Goal: Task Accomplishment & Management: Manage account settings

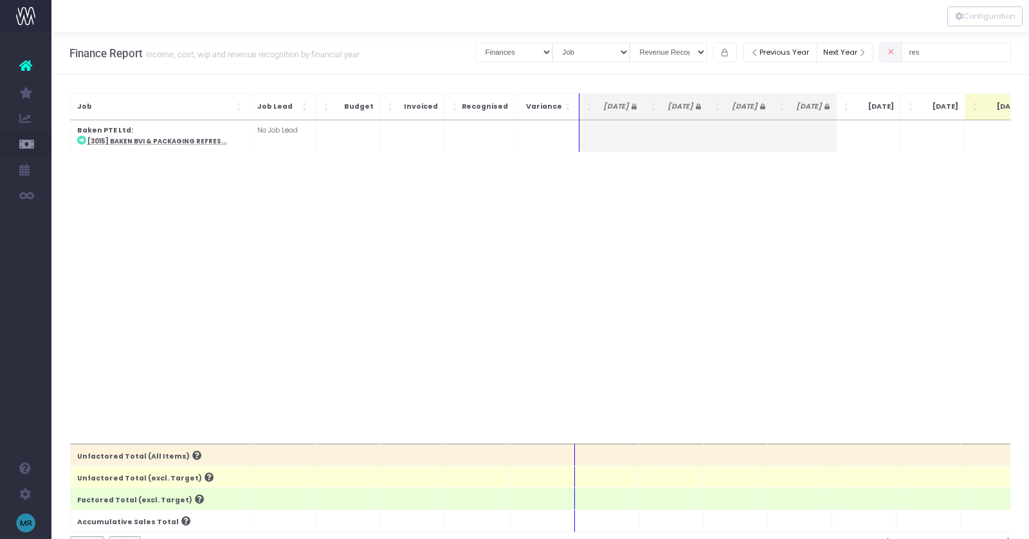
select select "finances"
select select "job"
select select "revrec"
type input "r"
drag, startPoint x: 940, startPoint y: 52, endPoint x: 878, endPoint y: 52, distance: 62.4
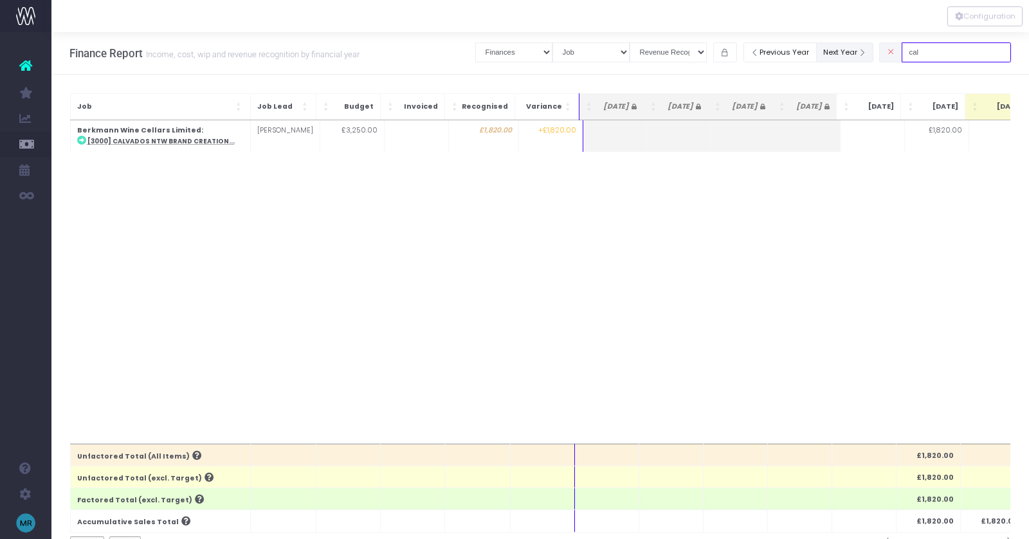
click at [878, 52] on div "Clear Filters Job summary column shows... Finances Chart Summary by Job Client …" at bounding box center [743, 52] width 536 height 26
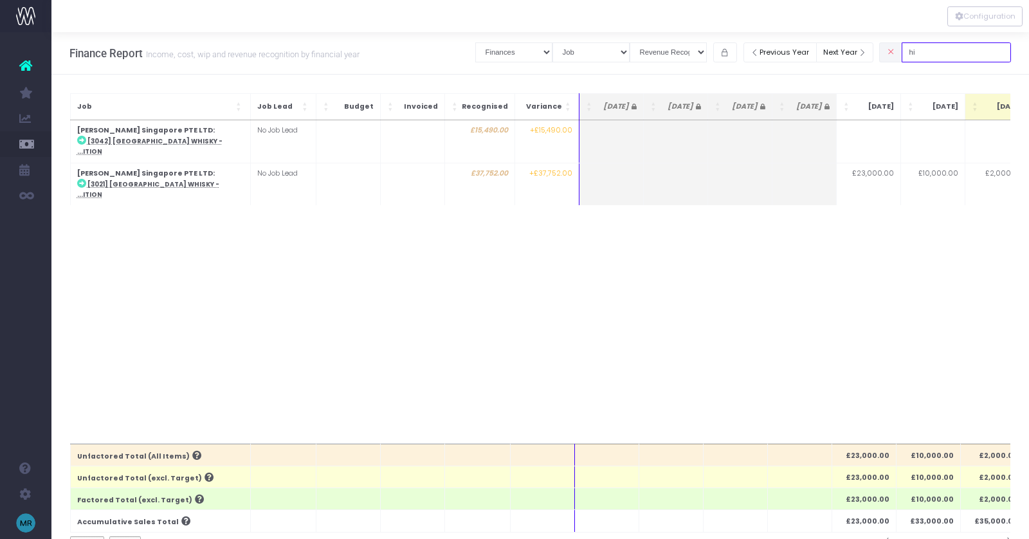
type input "h"
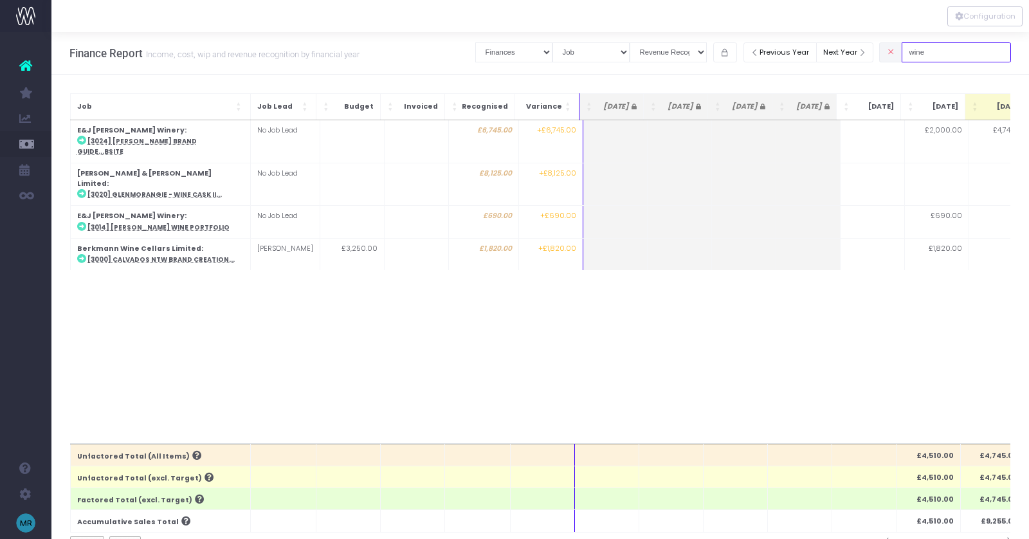
drag, startPoint x: 954, startPoint y: 57, endPoint x: 893, endPoint y: 57, distance: 60.5
click at [896, 57] on div "Clear Filters Job summary column shows... Finances Chart Summary by Job Client …" at bounding box center [743, 52] width 536 height 26
type input "w"
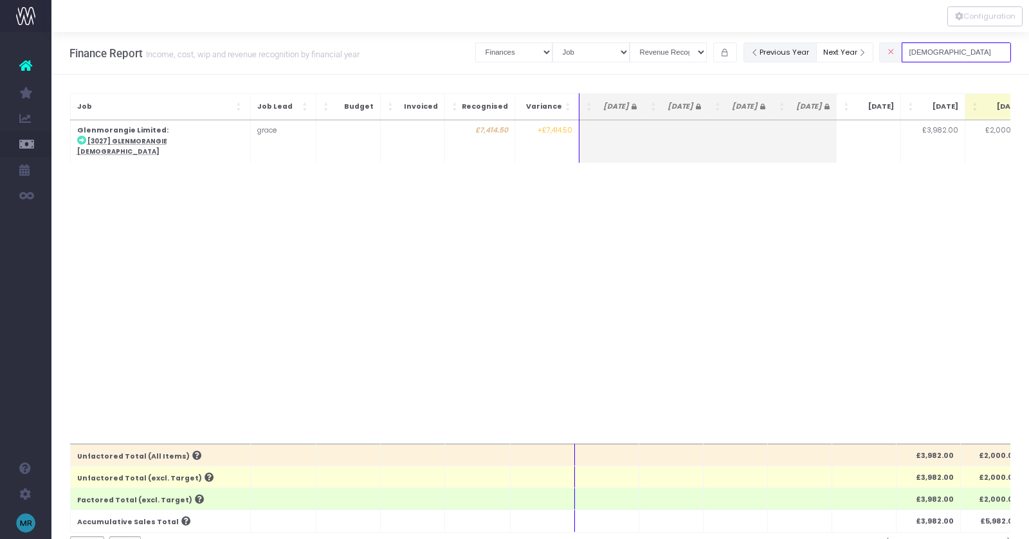
drag, startPoint x: 947, startPoint y: 51, endPoint x: 783, endPoint y: 44, distance: 164.8
click at [783, 44] on div "Clear Filters Job summary column shows... Finances Chart Summary by Job Client …" at bounding box center [743, 52] width 536 height 26
drag, startPoint x: 951, startPoint y: 51, endPoint x: 855, endPoint y: 51, distance: 95.8
click at [855, 51] on div "Clear Filters Job summary column shows... Finances Chart Summary by Job Client …" at bounding box center [743, 52] width 536 height 26
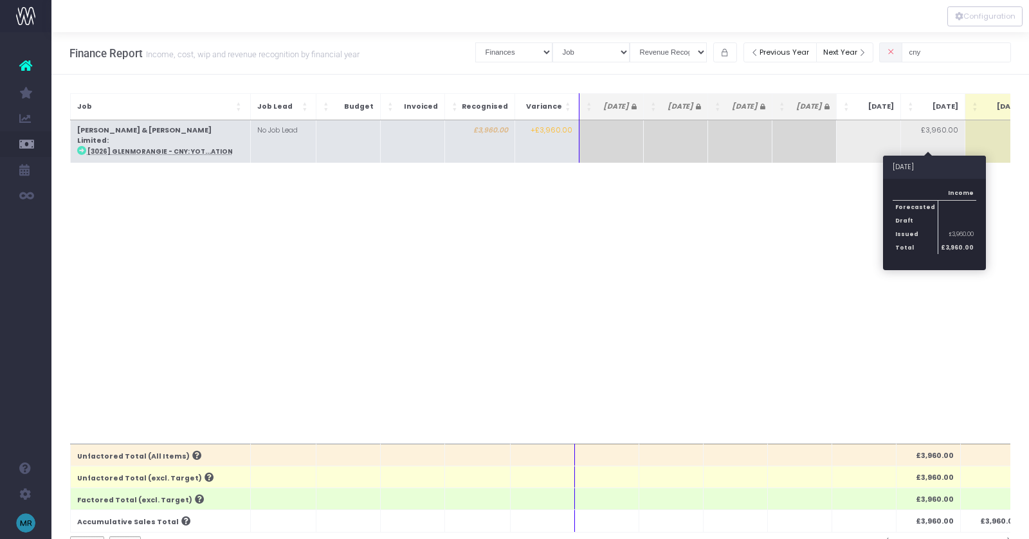
click at [945, 128] on td "£3,960.00" at bounding box center [933, 141] width 64 height 42
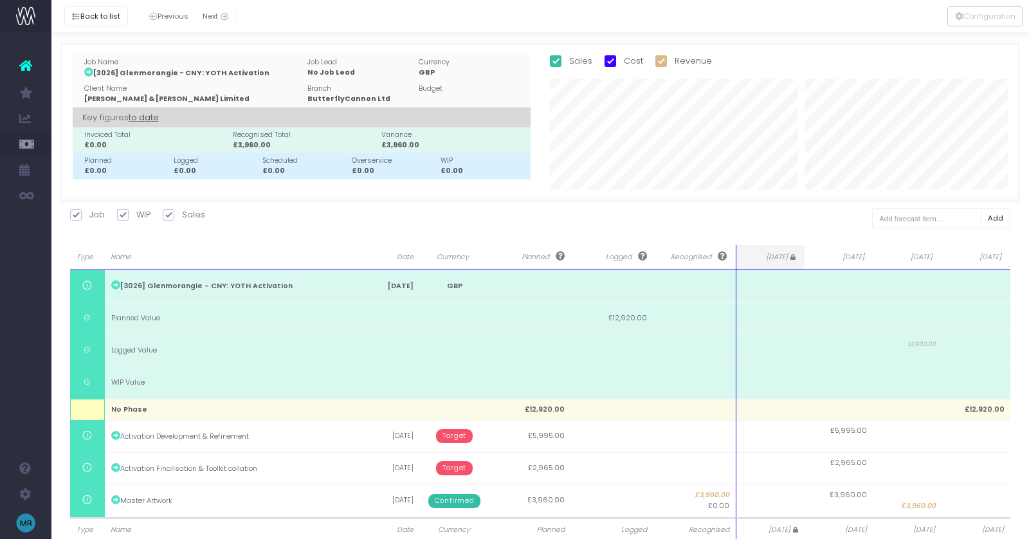
scroll to position [33, 0]
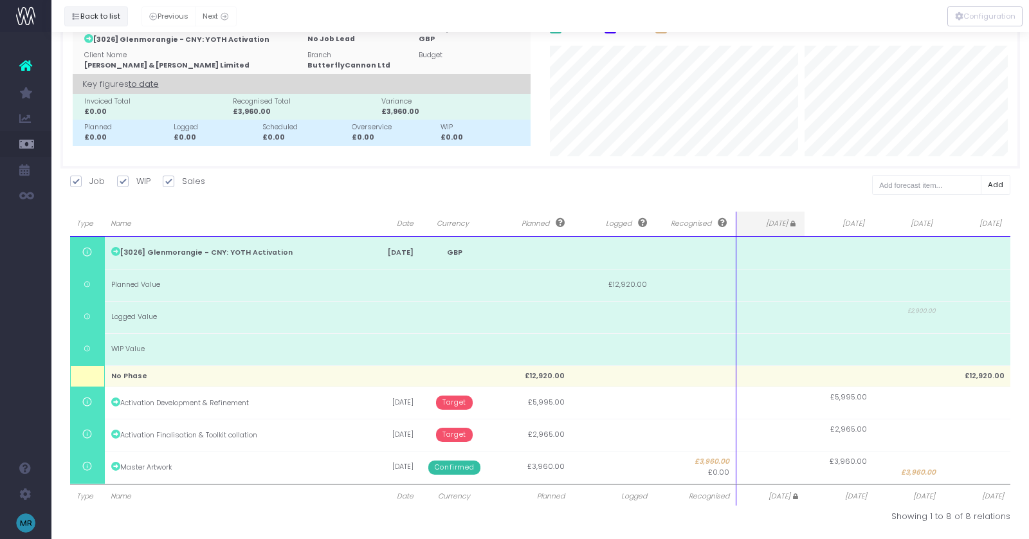
click at [93, 12] on button "Back to list" at bounding box center [96, 16] width 64 height 20
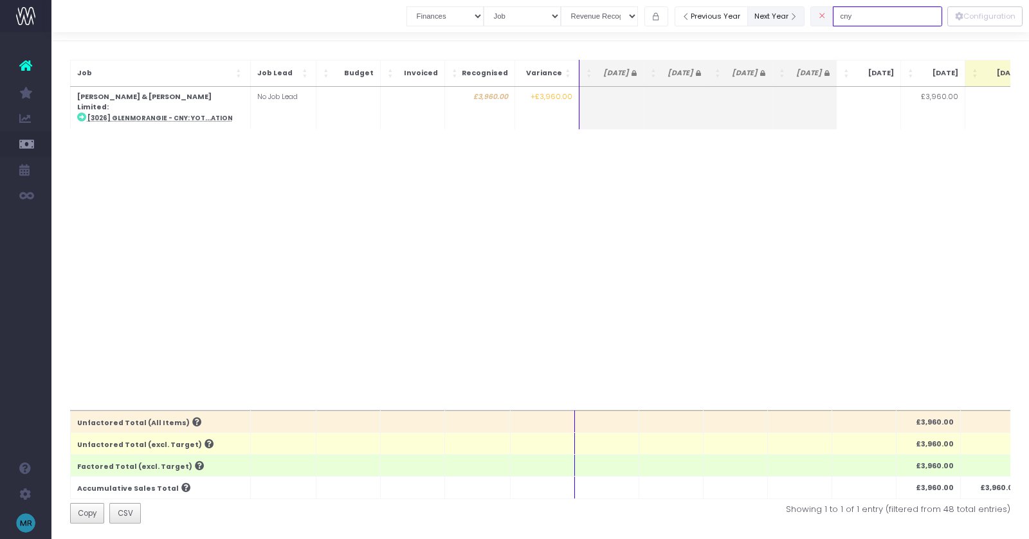
drag, startPoint x: 819, startPoint y: 17, endPoint x: 794, endPoint y: 17, distance: 25.1
click at [794, 17] on div "Clear Filters Job summary column shows... Finances Chart Summary by Job Client …" at bounding box center [674, 16] width 536 height 26
type input "r"
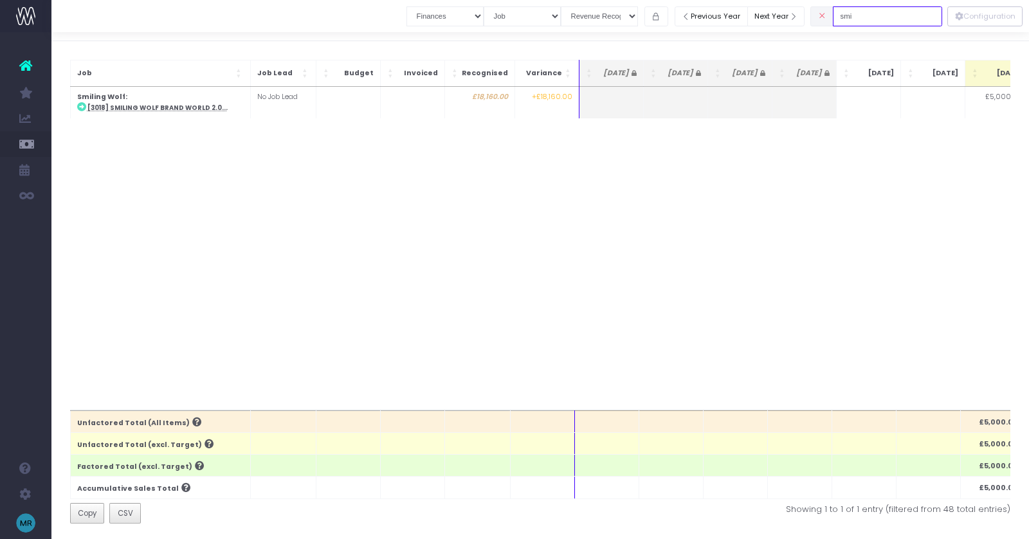
type input "smi"
click at [891, 209] on div "Forecasted Sales Forecasted Expenses Issued Sales Invoices £5,000.00 £13,160.00…" at bounding box center [540, 249] width 941 height 324
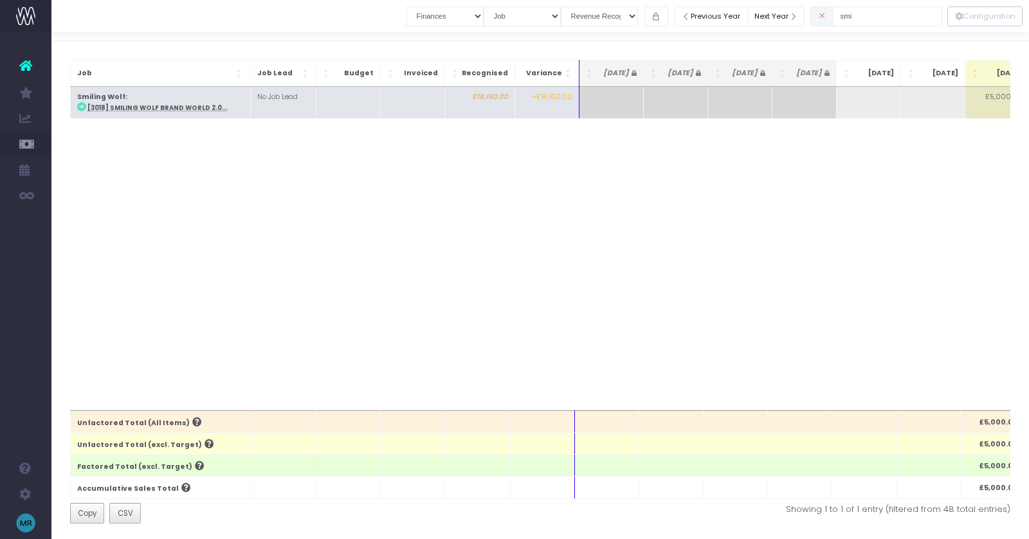
click at [177, 111] on abbr "[3018] Smiling Wolf Brand World 2.0..." at bounding box center [157, 108] width 140 height 8
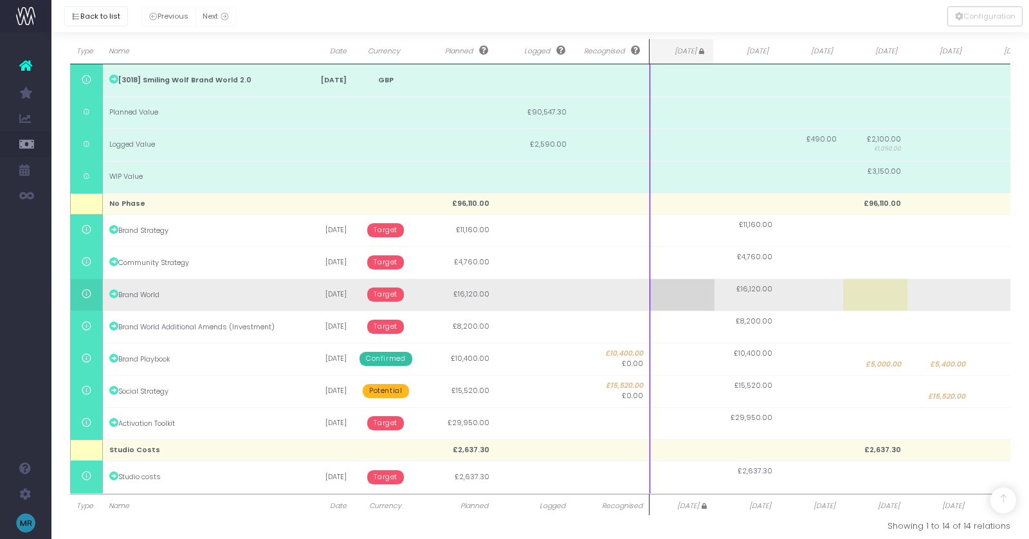
scroll to position [207, 0]
click at [806, 293] on td at bounding box center [811, 293] width 64 height 32
type input "16120"
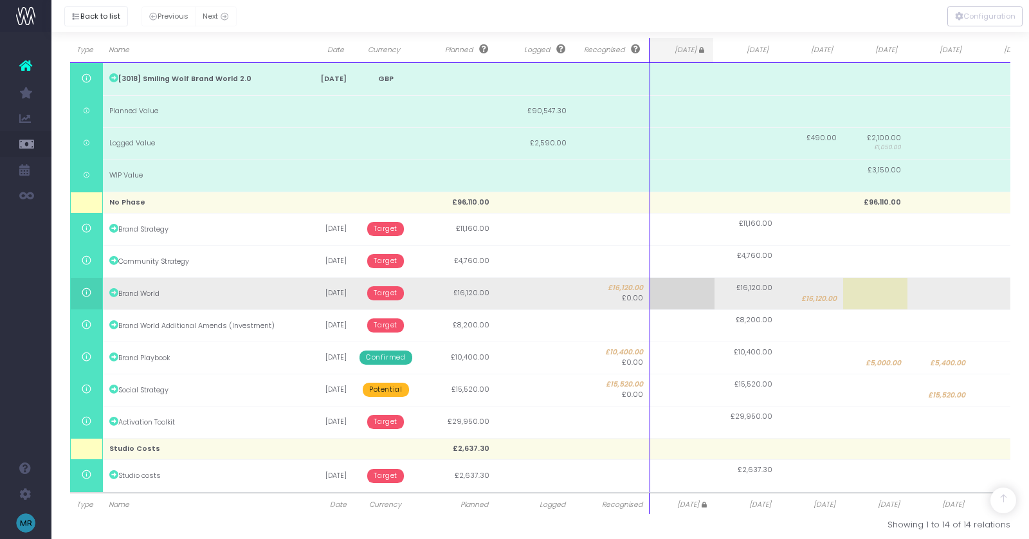
click at [814, 295] on span "£16,120.00" at bounding box center [818, 299] width 35 height 10
type input "9730"
click at [740, 297] on td "£16,120.00" at bounding box center [747, 293] width 64 height 32
type input "6390"
click at [754, 300] on span "£6,390.00" at bounding box center [755, 299] width 35 height 10
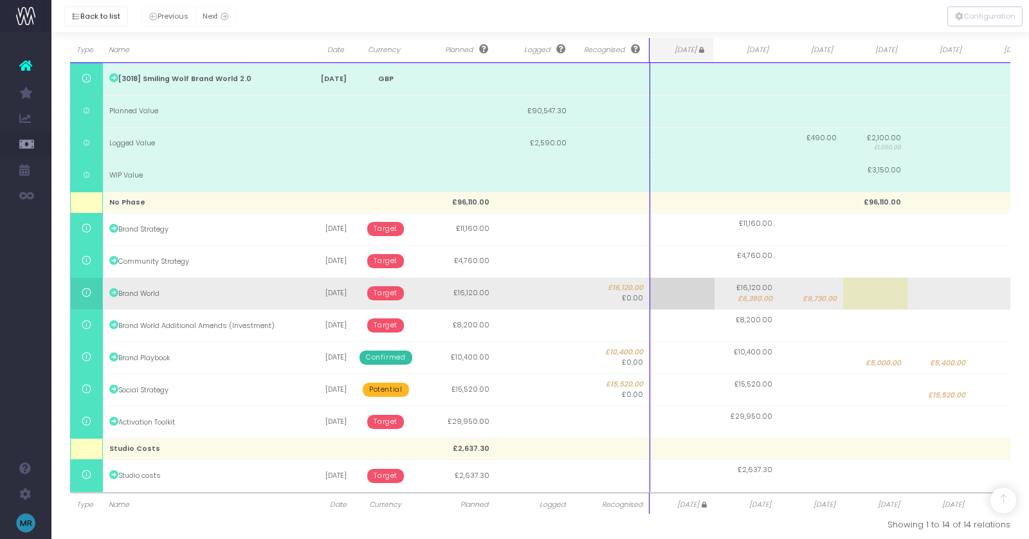
type input "6390"
click at [806, 299] on body "Oh my... this is bad. [PERSON_NAME] wasn't able to load this page. Please conta…" at bounding box center [514, 62] width 1029 height 539
click at [809, 298] on span "£9,730.00" at bounding box center [820, 299] width 34 height 10
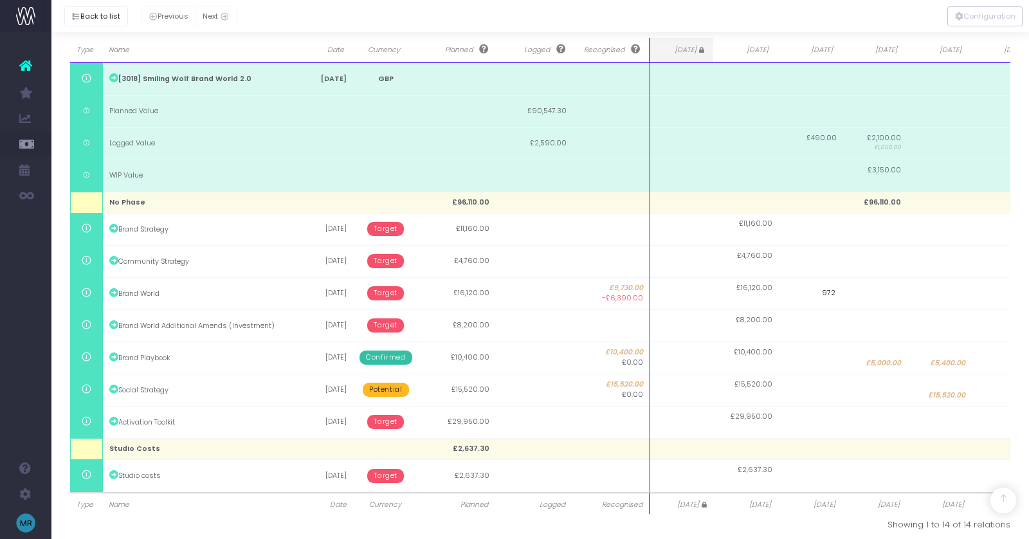
type input "9720"
click at [111, 15] on button "Back to list" at bounding box center [96, 16] width 64 height 20
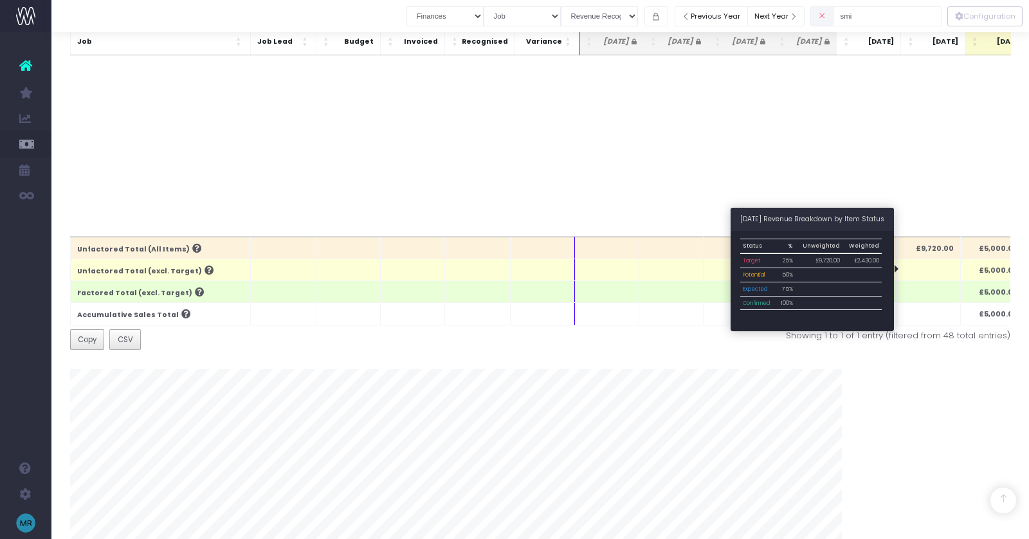
scroll to position [0, 0]
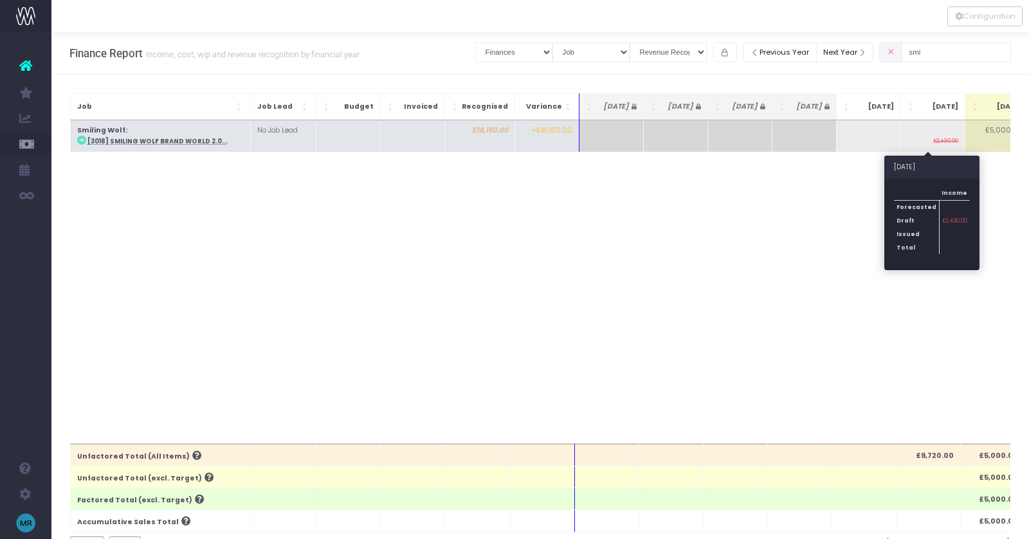
click at [944, 141] on small "£2,430.00" at bounding box center [945, 140] width 25 height 10
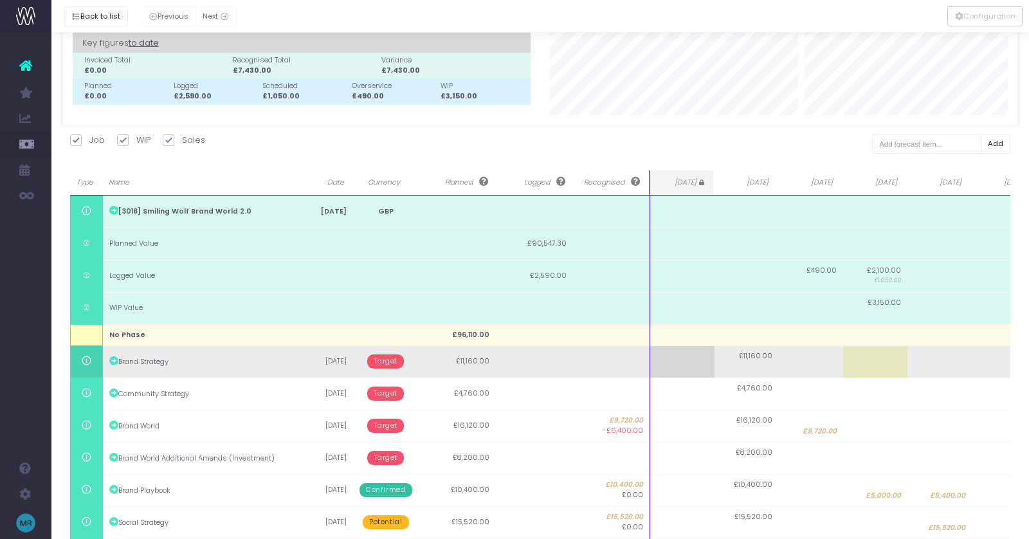
scroll to position [75, 0]
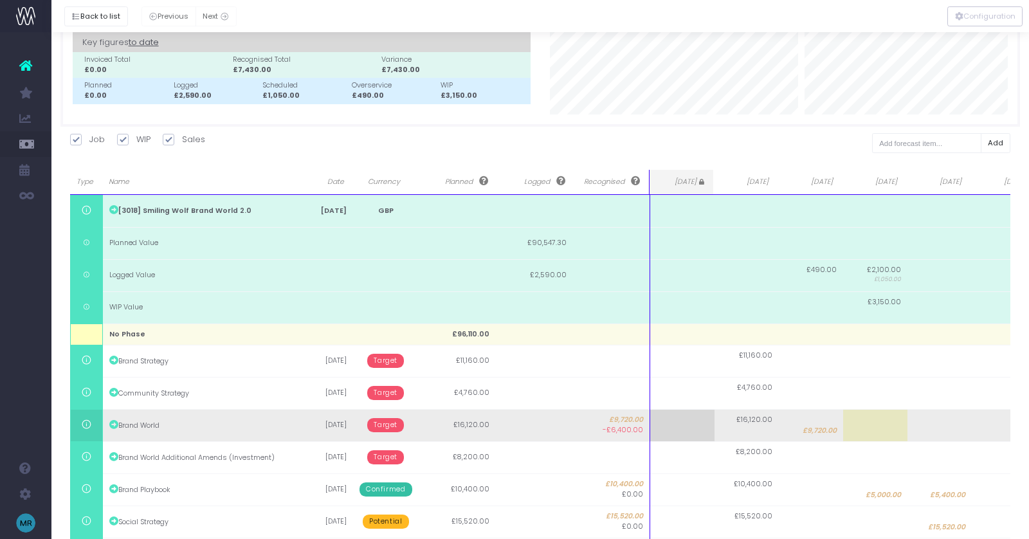
click at [383, 423] on span "Target" at bounding box center [385, 425] width 37 height 14
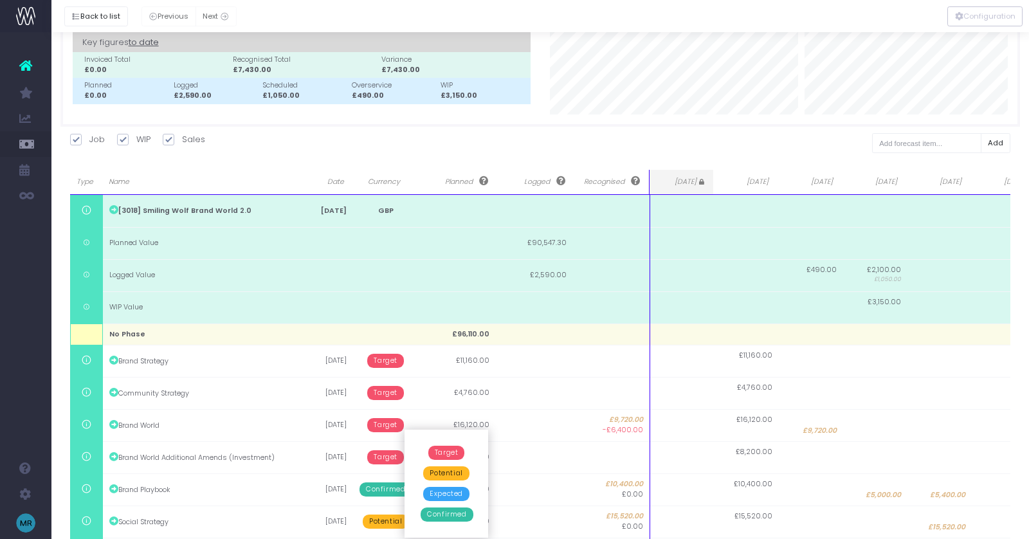
click at [442, 517] on span "Confirmed" at bounding box center [447, 514] width 52 height 14
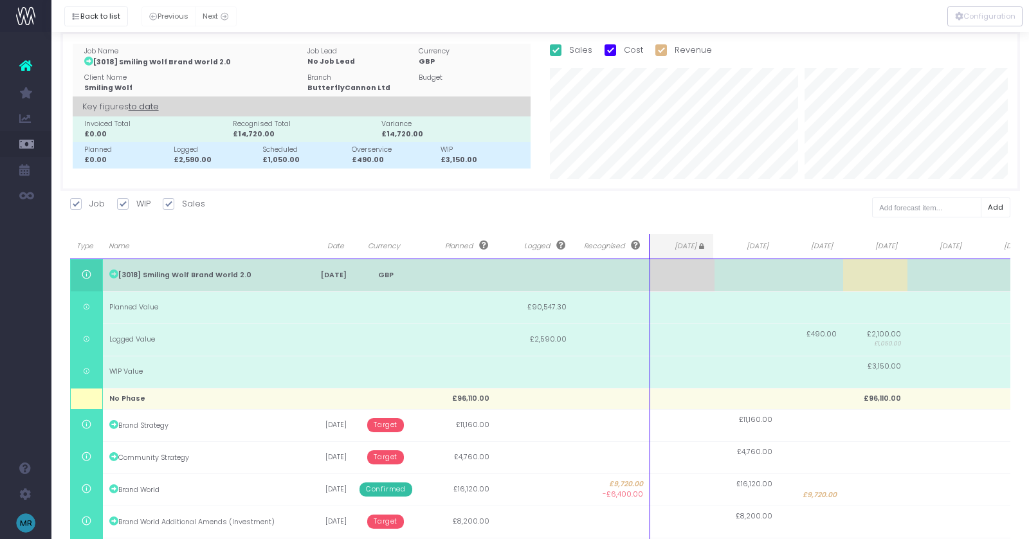
scroll to position [0, 0]
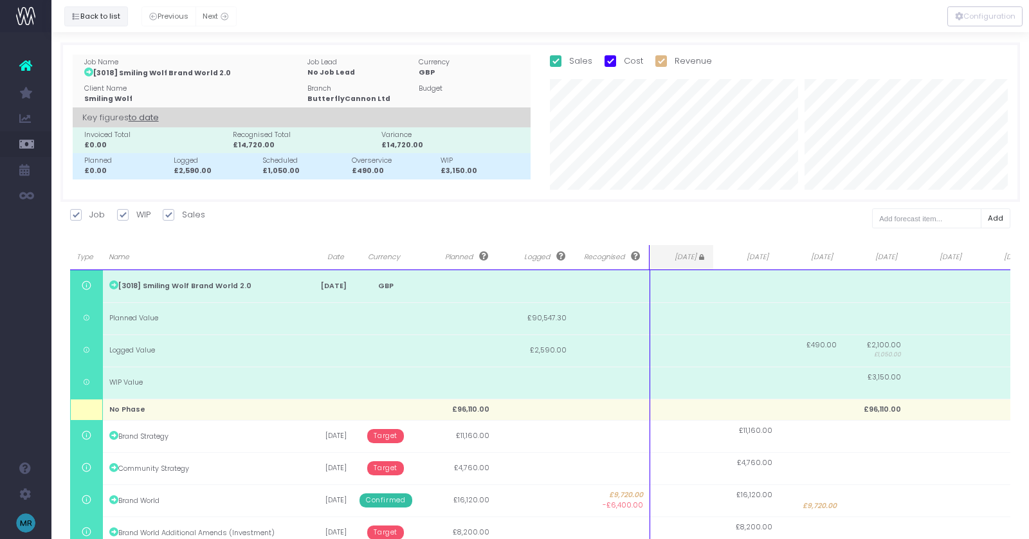
click at [86, 19] on button "Back to list" at bounding box center [96, 16] width 64 height 20
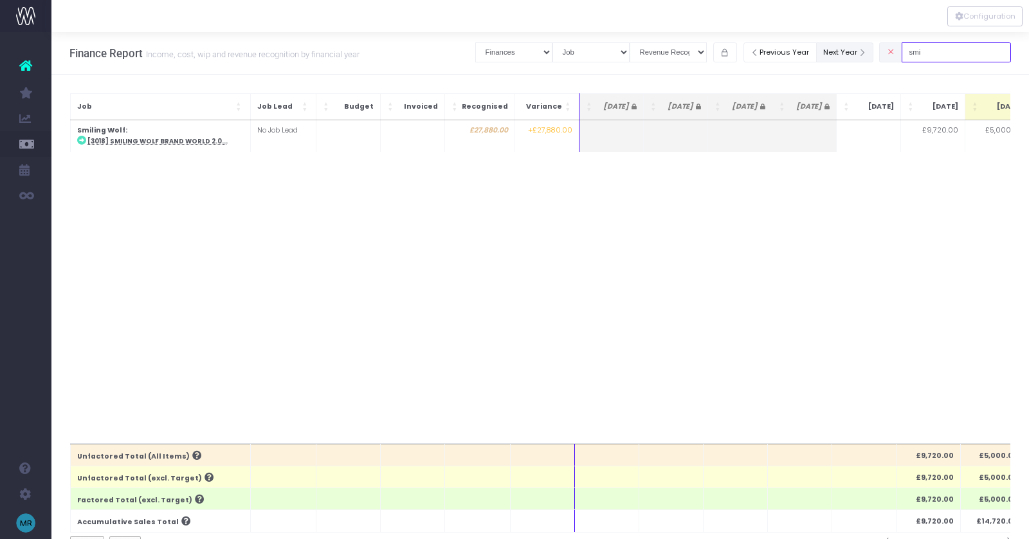
drag, startPoint x: 904, startPoint y: 55, endPoint x: 870, endPoint y: 50, distance: 34.5
click at [870, 50] on div "Clear Filters Job summary column shows... Finances Chart Summary by Job Client …" at bounding box center [743, 52] width 536 height 26
drag, startPoint x: 944, startPoint y: 54, endPoint x: 889, endPoint y: 54, distance: 54.7
click at [889, 54] on div "Clear Filters Job summary column shows... Finances Chart Summary by Job Client …" at bounding box center [743, 52] width 536 height 26
type input "planning"
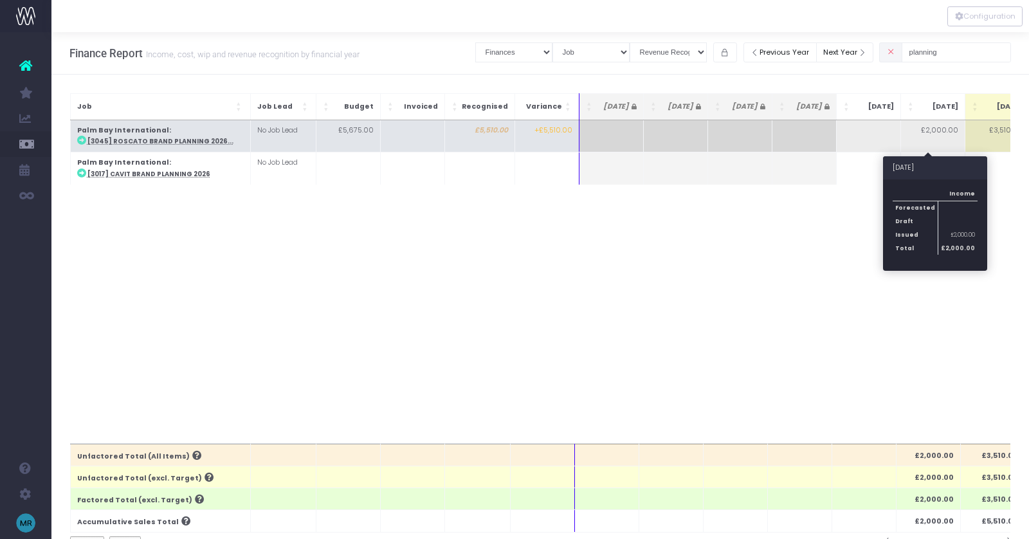
click at [940, 129] on td "£2,000.00" at bounding box center [933, 136] width 64 height 32
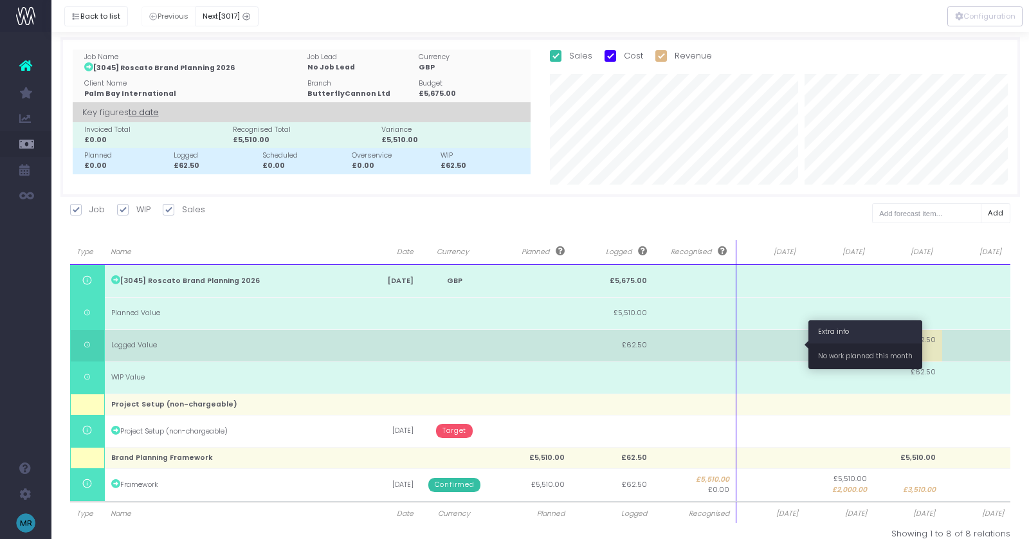
scroll to position [23, 0]
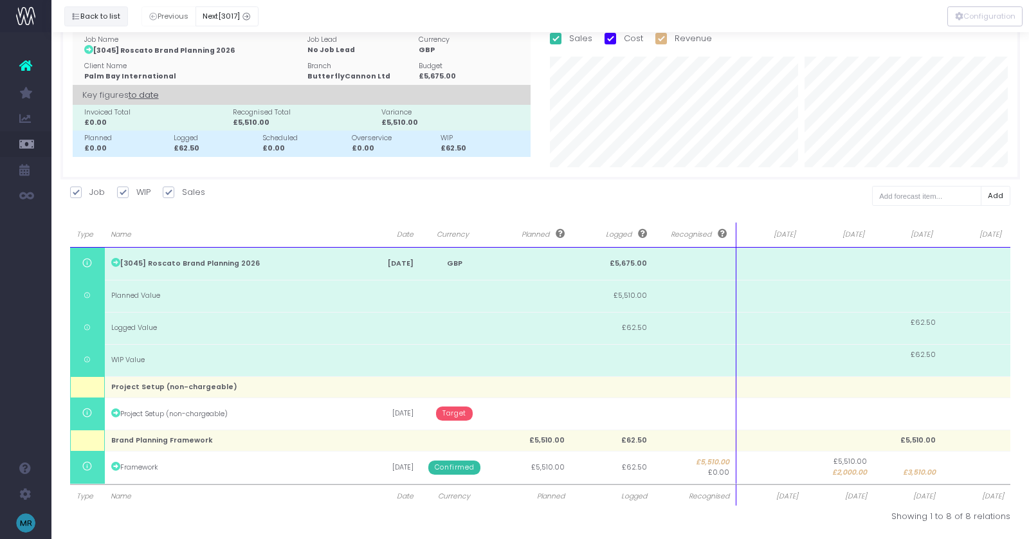
click at [98, 19] on button "Back to list" at bounding box center [96, 16] width 64 height 20
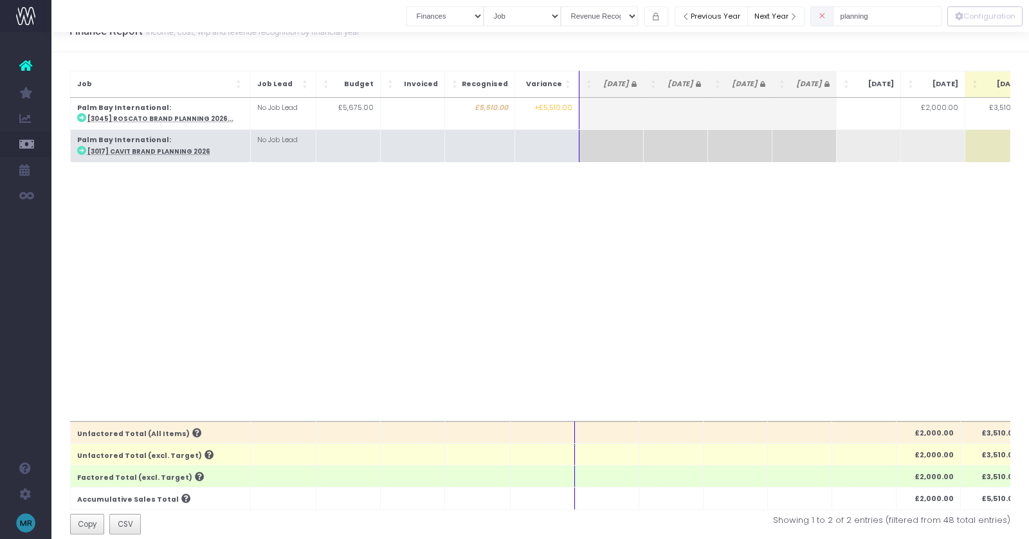
click at [143, 153] on abbr "[3017] Cavit Brand Planning 2026" at bounding box center [148, 151] width 123 height 8
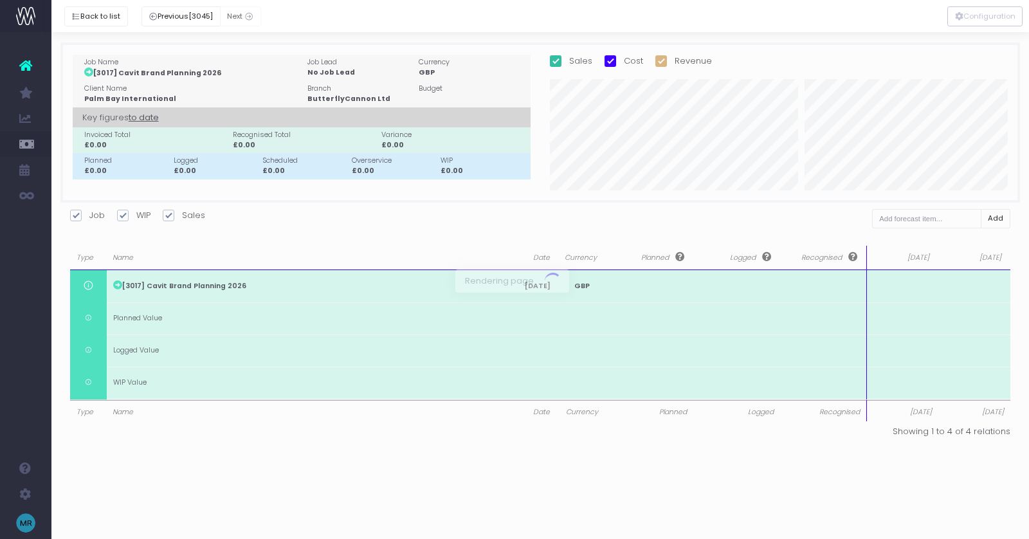
scroll to position [0, 0]
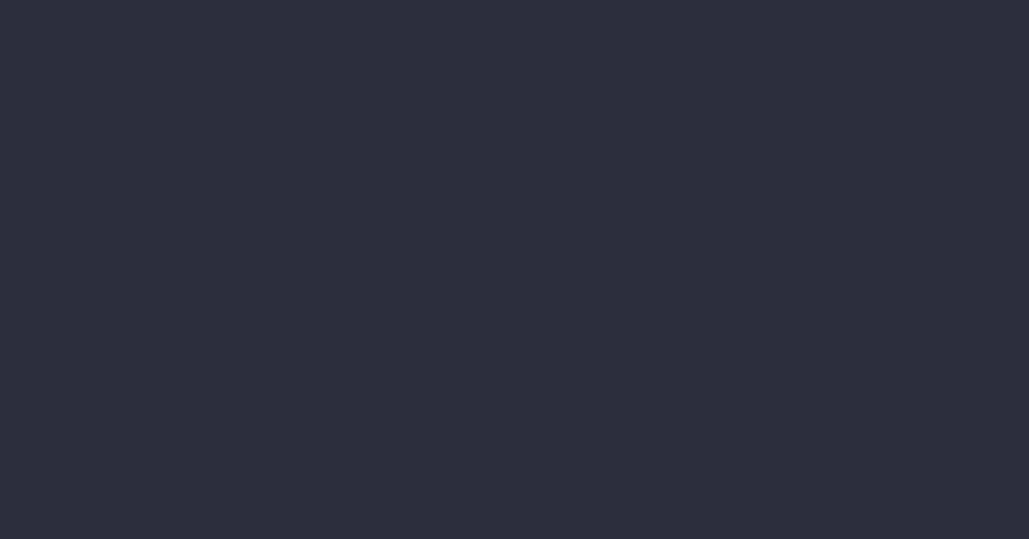
select select "finances"
select select "job"
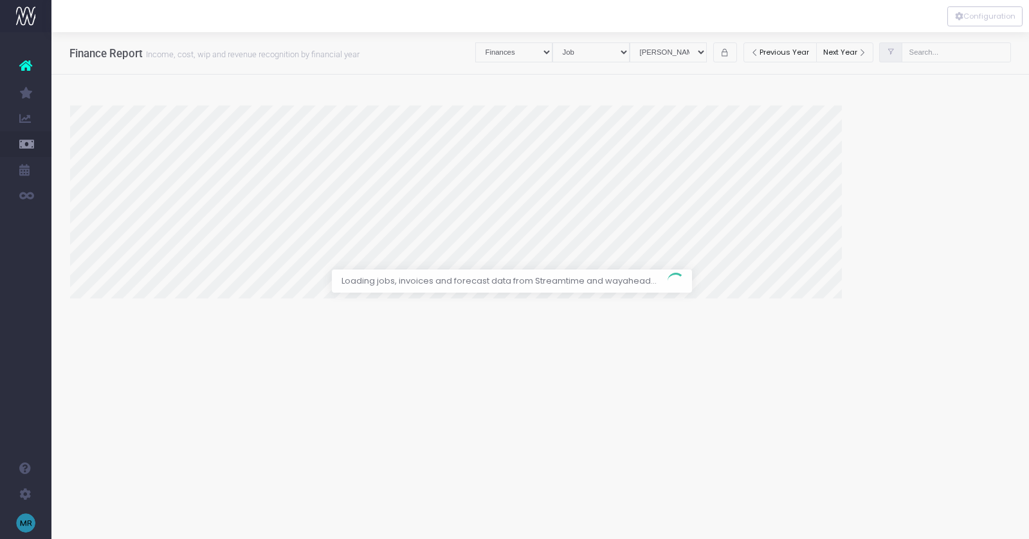
select select "revrec"
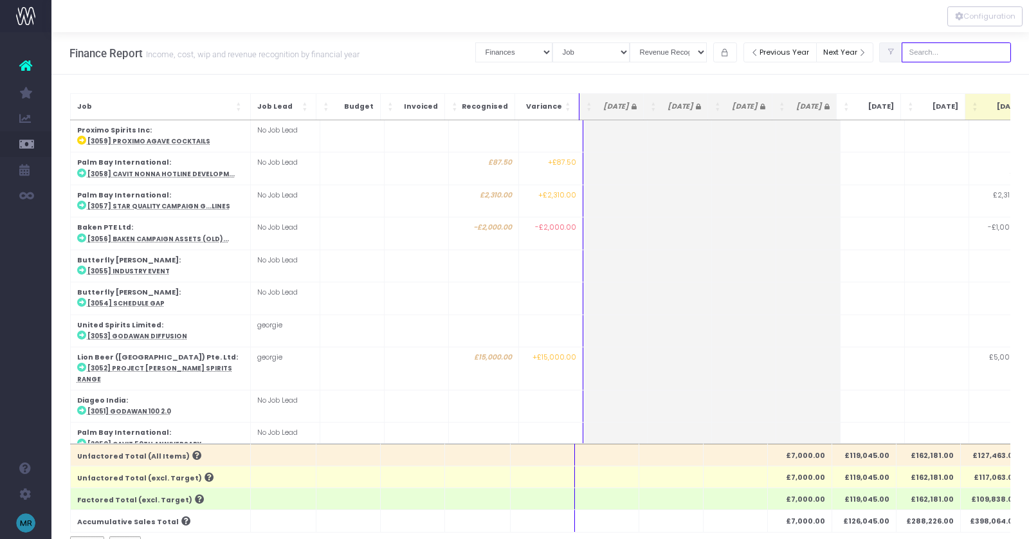
click at [954, 55] on input "text" at bounding box center [956, 52] width 109 height 20
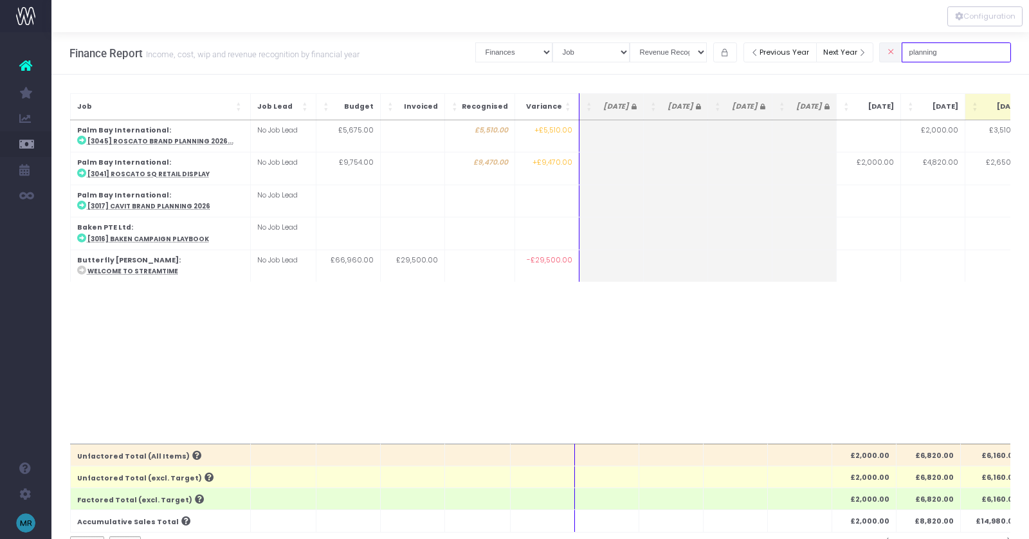
type input "planning"
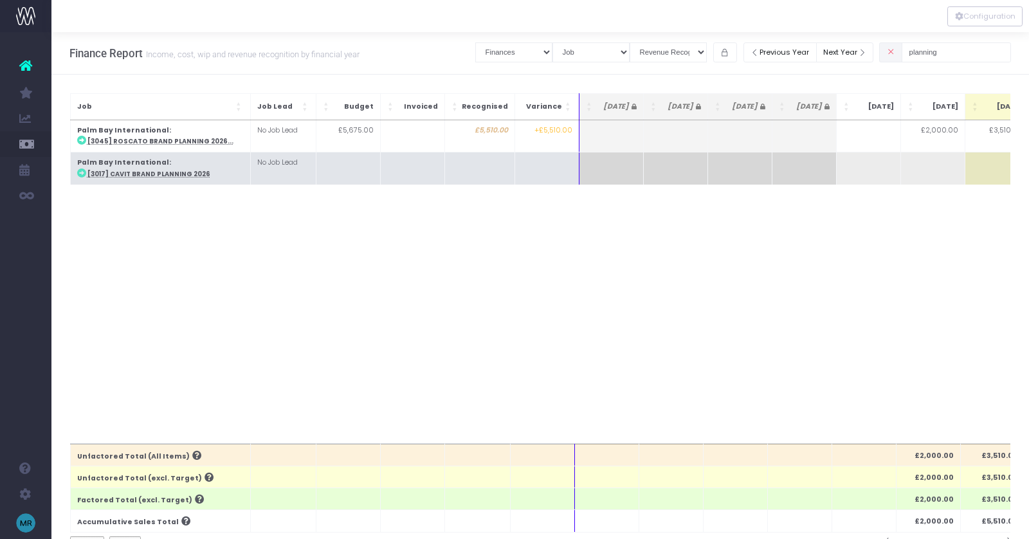
click at [158, 170] on abbr "[3017] Cavit Brand Planning 2026" at bounding box center [148, 174] width 123 height 8
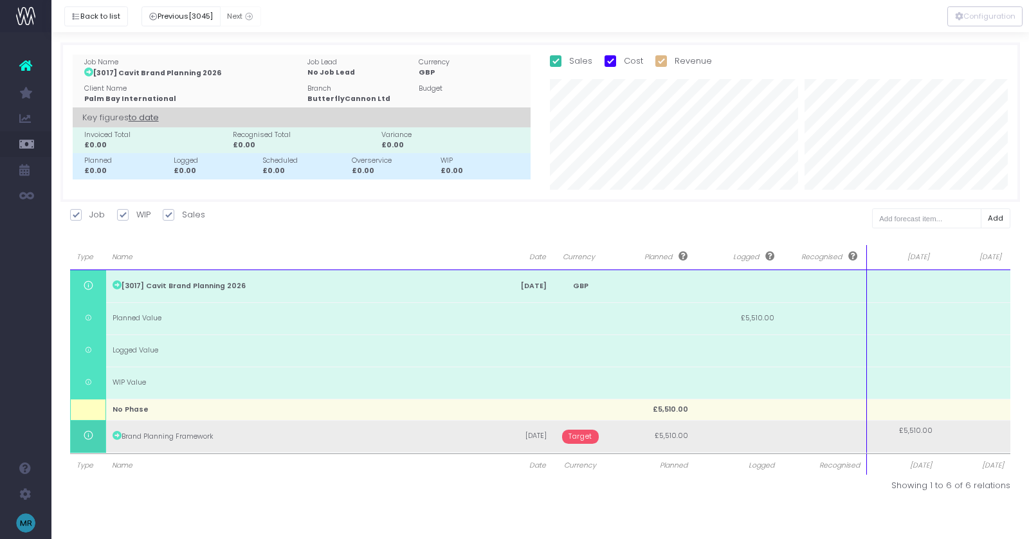
click at [917, 443] on td "£5,510.00" at bounding box center [903, 436] width 72 height 32
type input "4510"
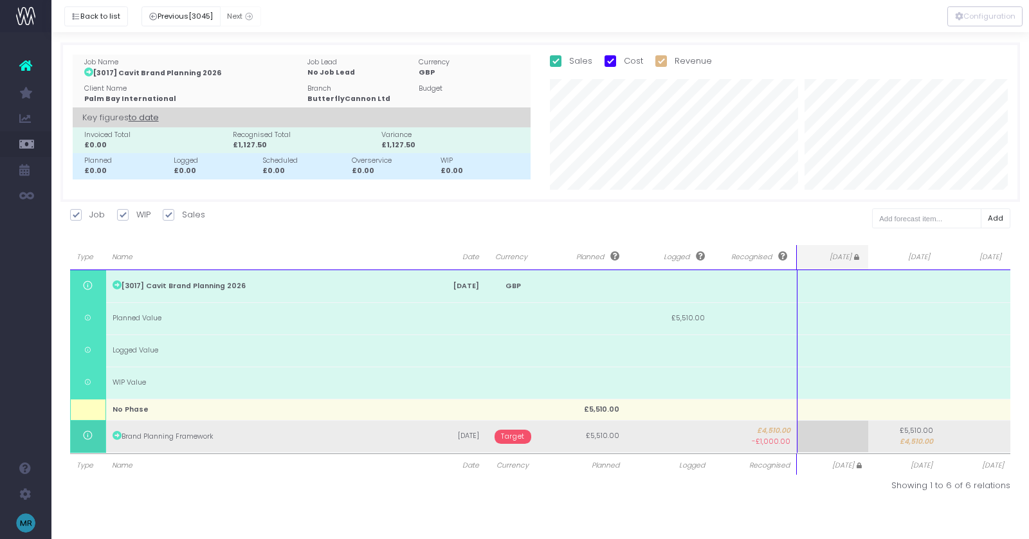
click at [963, 428] on td at bounding box center [975, 436] width 71 height 32
type input "1000"
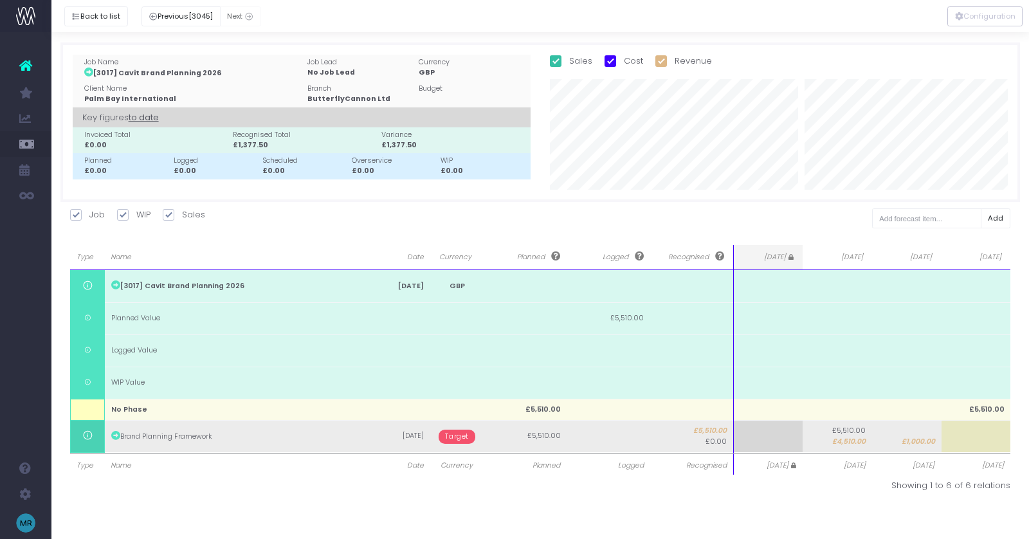
click at [450, 435] on span "Target" at bounding box center [457, 437] width 37 height 14
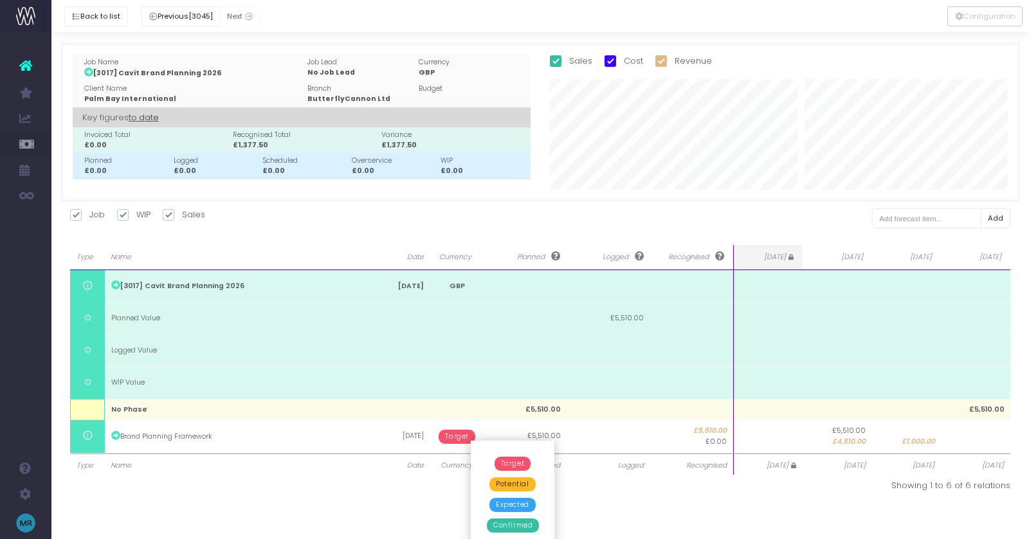
click at [511, 531] on span "Confirmed" at bounding box center [513, 525] width 52 height 14
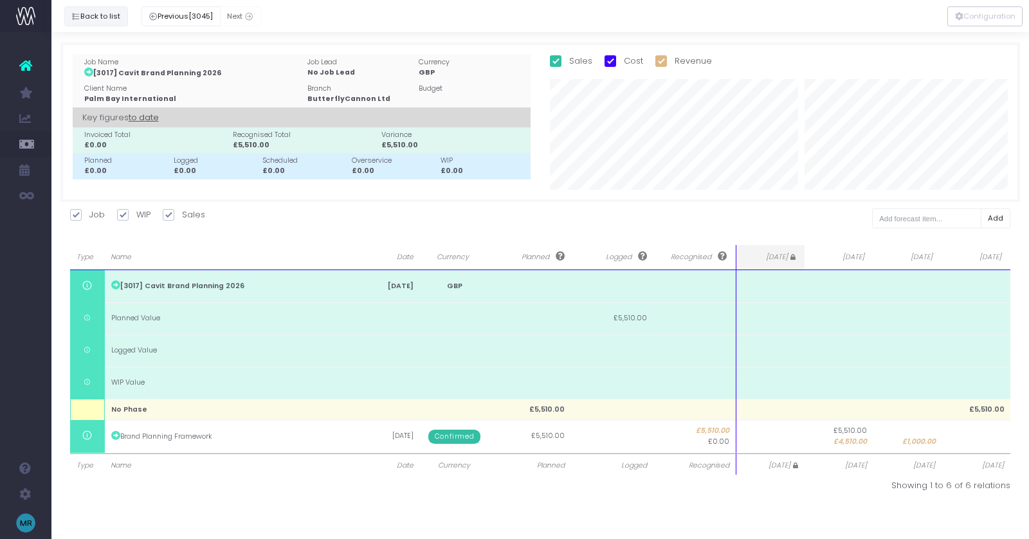
click at [107, 7] on button "Back to list" at bounding box center [96, 16] width 64 height 20
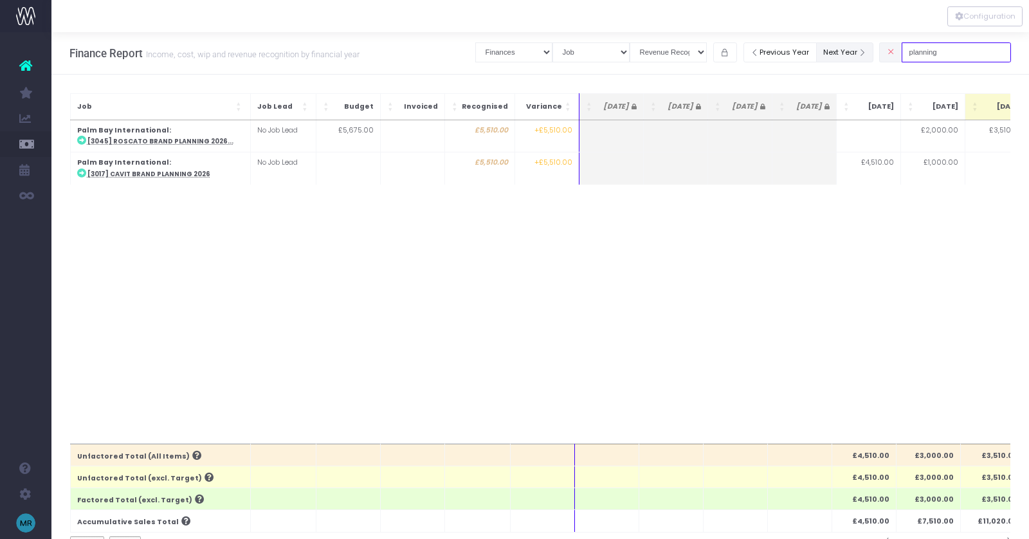
drag, startPoint x: 963, startPoint y: 55, endPoint x: 854, endPoint y: 55, distance: 109.3
click at [854, 55] on div "Clear Filters Job summary column shows... Finances Chart Summary by Job Client …" at bounding box center [743, 52] width 536 height 26
type input "magni"
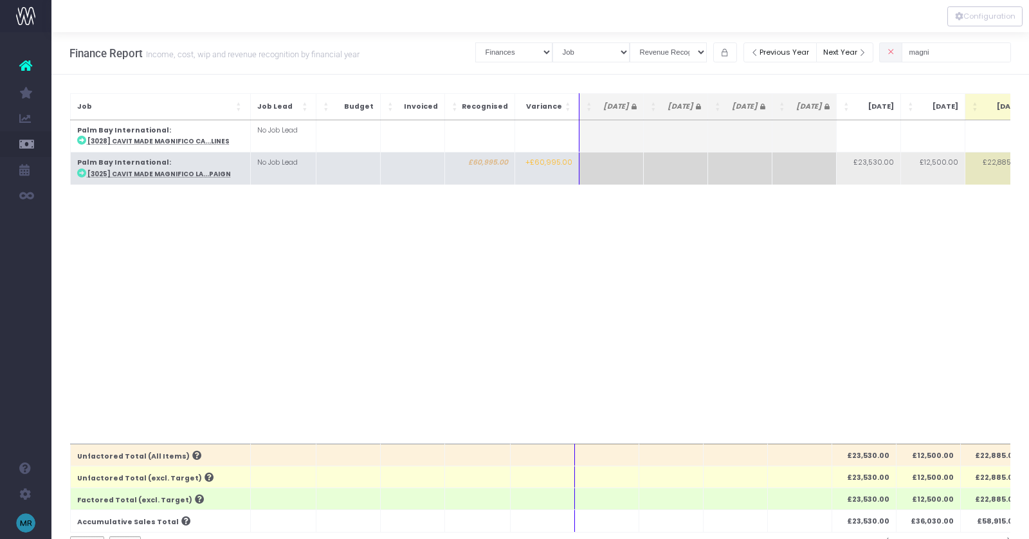
click at [202, 173] on abbr "[3025] Cavit Made Magnifico La...paign" at bounding box center [158, 174] width 143 height 8
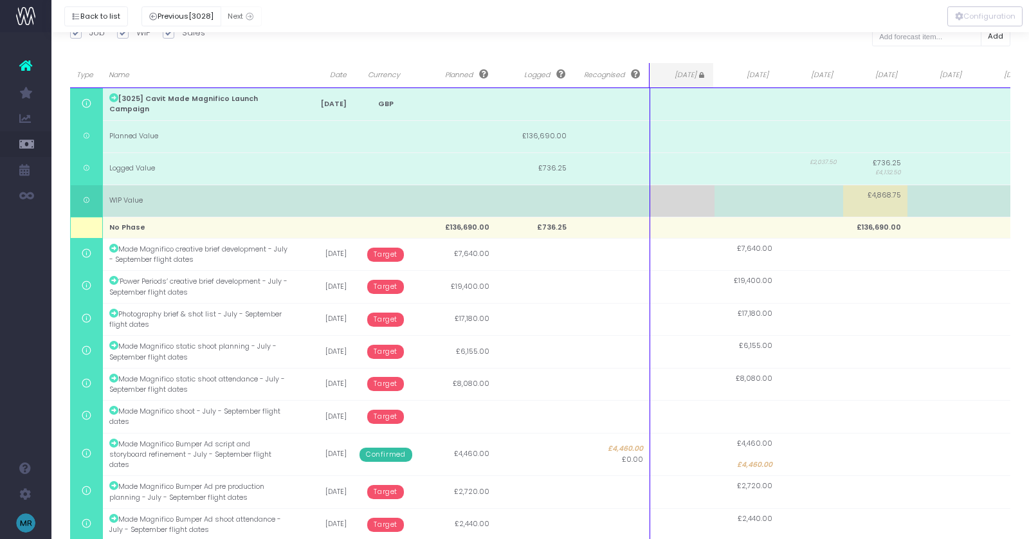
scroll to position [183, 0]
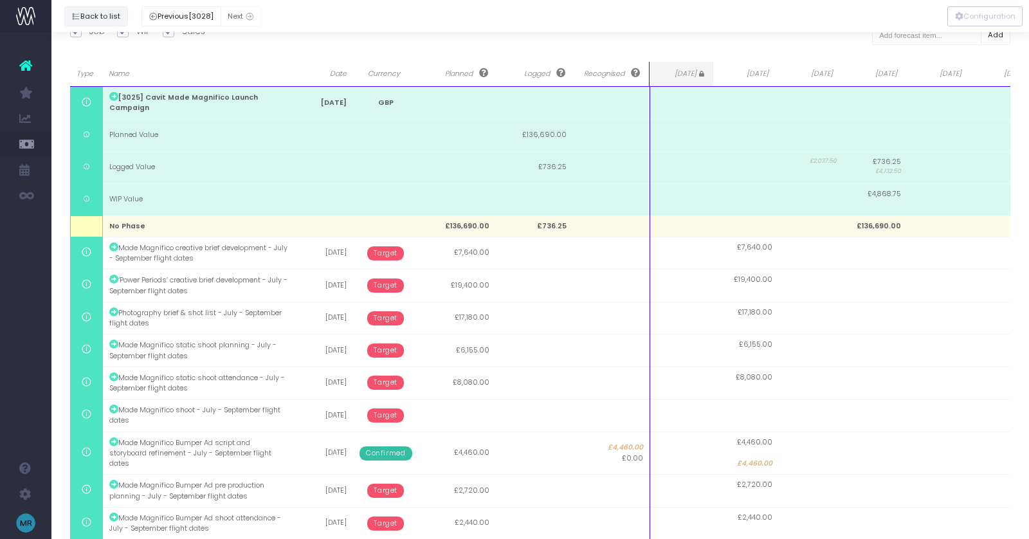
click at [87, 19] on button "Back to list" at bounding box center [96, 16] width 64 height 20
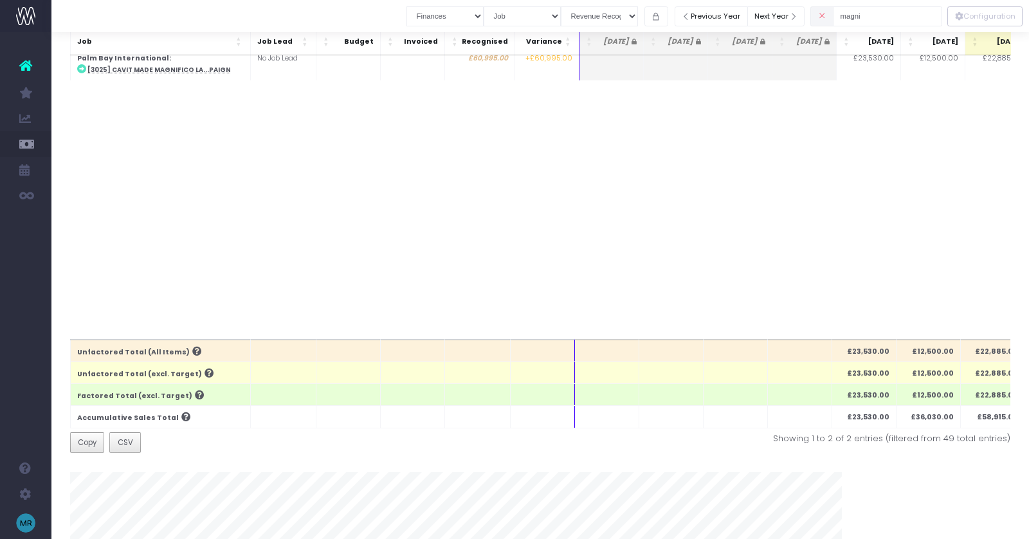
scroll to position [0, 0]
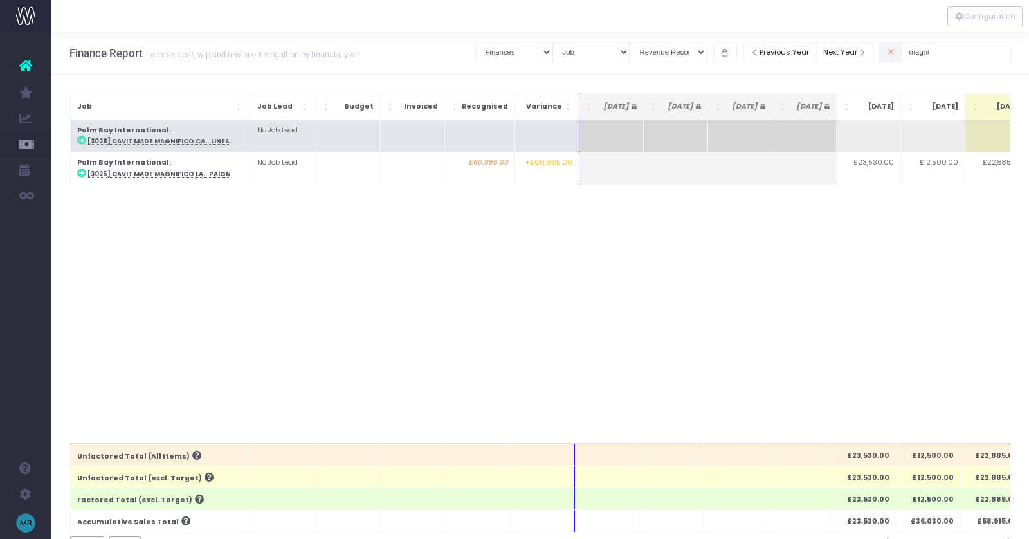
click at [200, 145] on abbr "[3028] Cavit Made Magnifico Ca...lines" at bounding box center [158, 141] width 142 height 8
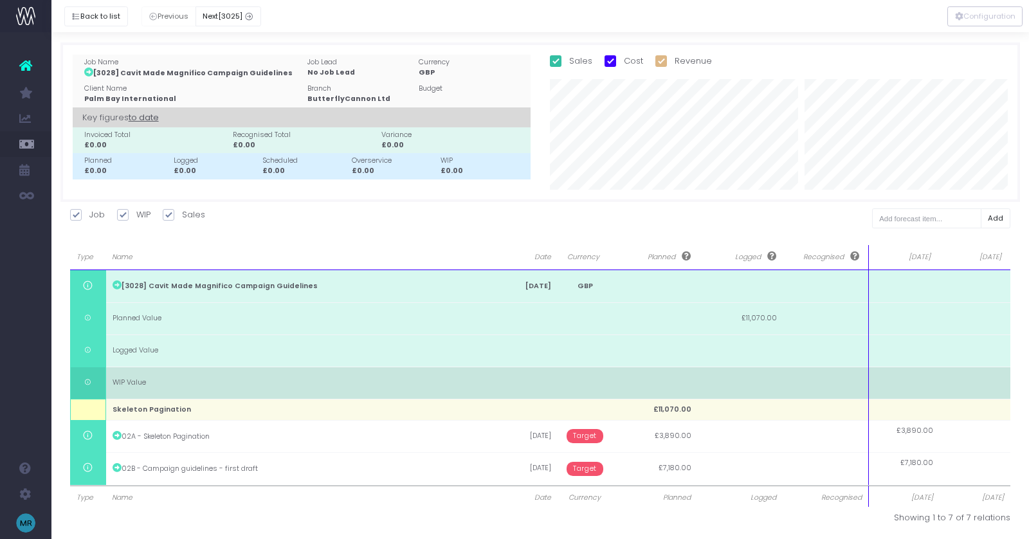
scroll to position [1, 0]
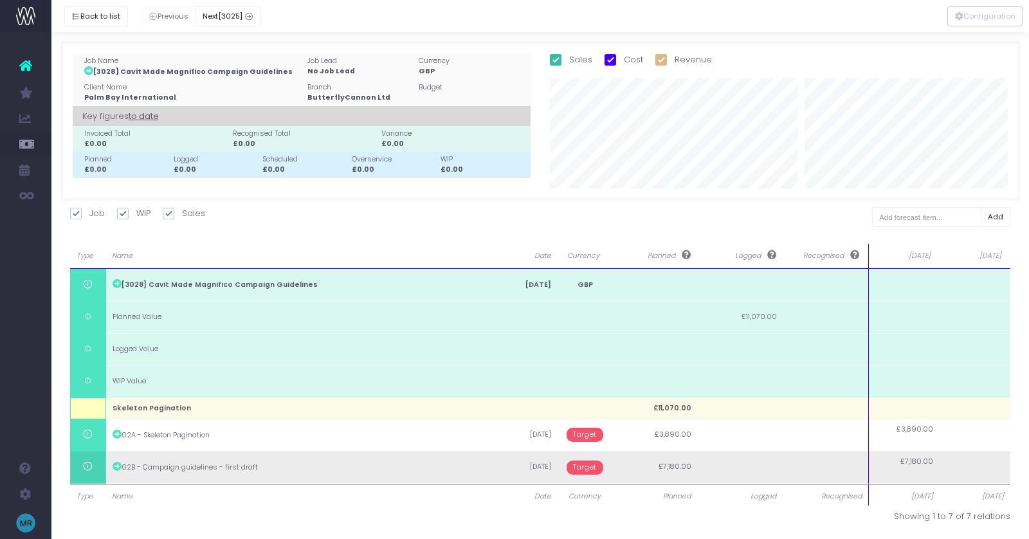
click at [973, 472] on td at bounding box center [975, 467] width 71 height 32
type input "7180"
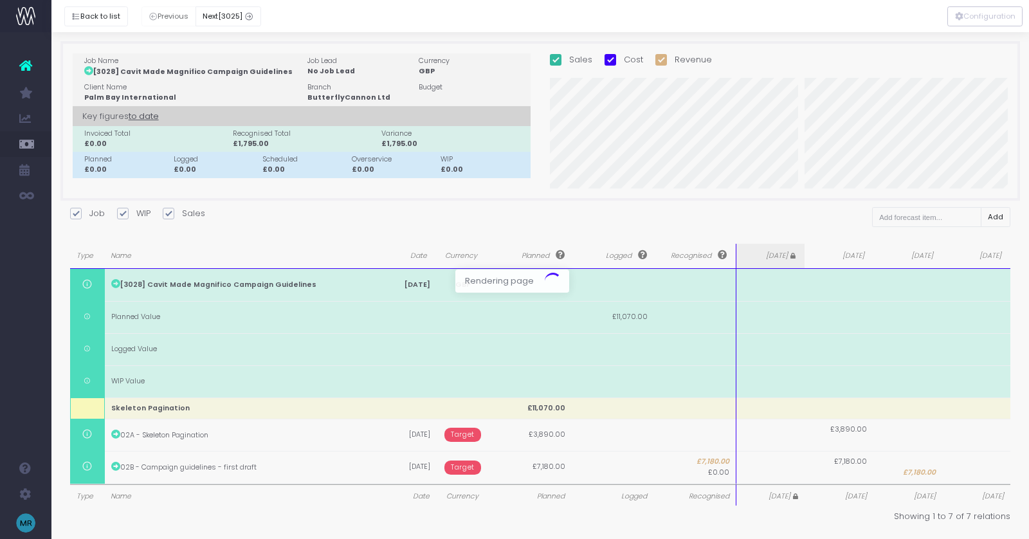
scroll to position [0, 0]
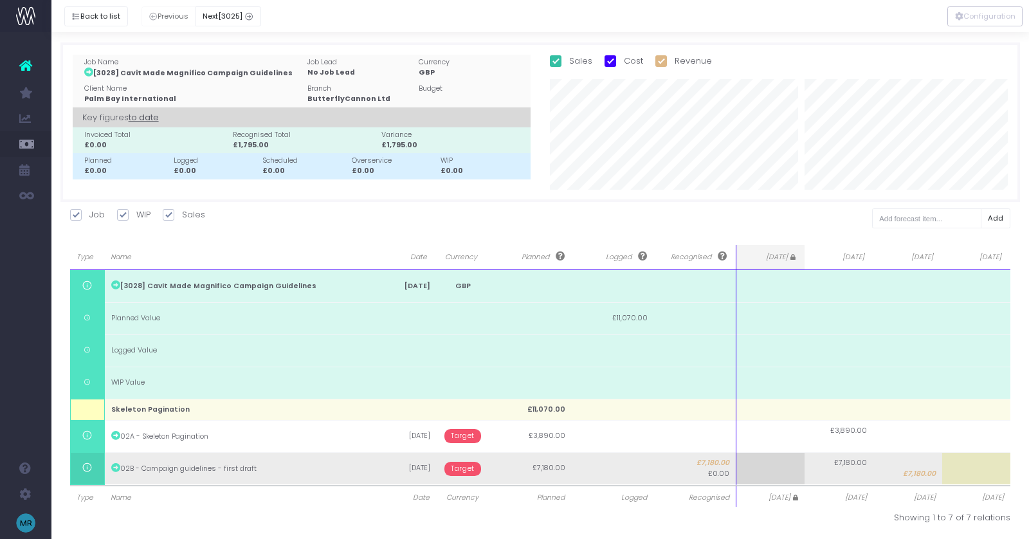
click at [922, 475] on span "£7,180.00" at bounding box center [919, 474] width 33 height 10
type input "6680"
click at [468, 470] on span "Target" at bounding box center [462, 469] width 37 height 14
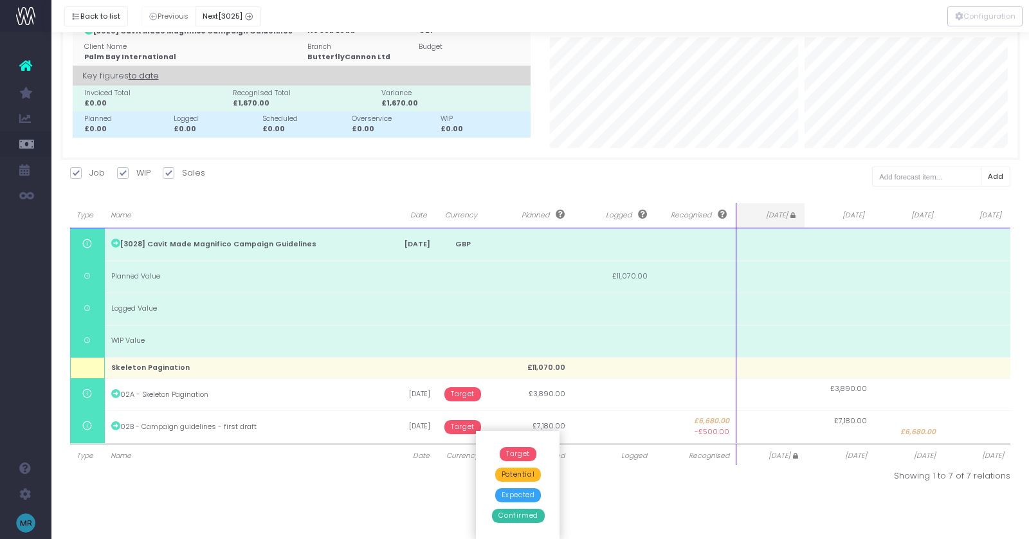
click at [515, 518] on span "Confirmed" at bounding box center [518, 516] width 52 height 14
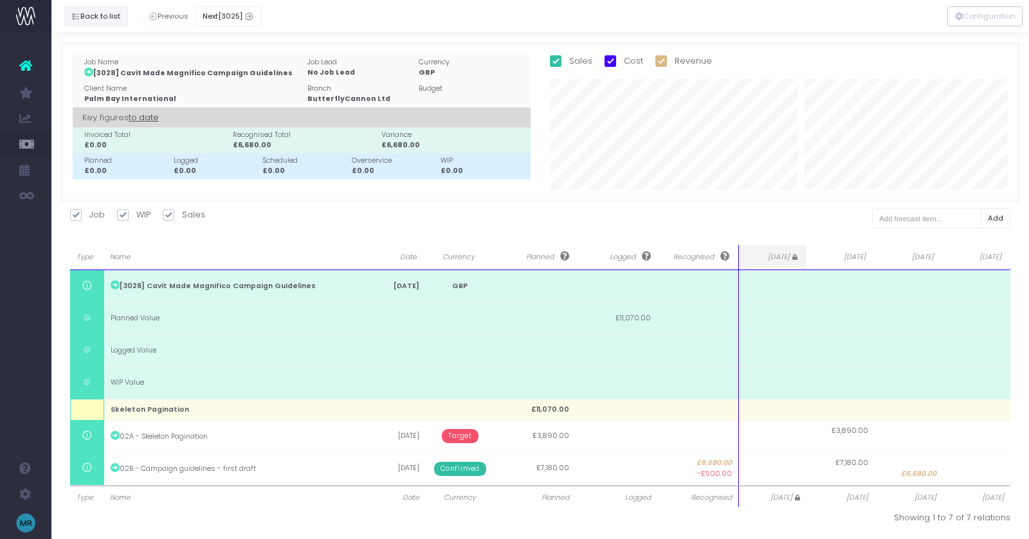
click at [102, 21] on button "Back to list" at bounding box center [96, 16] width 64 height 20
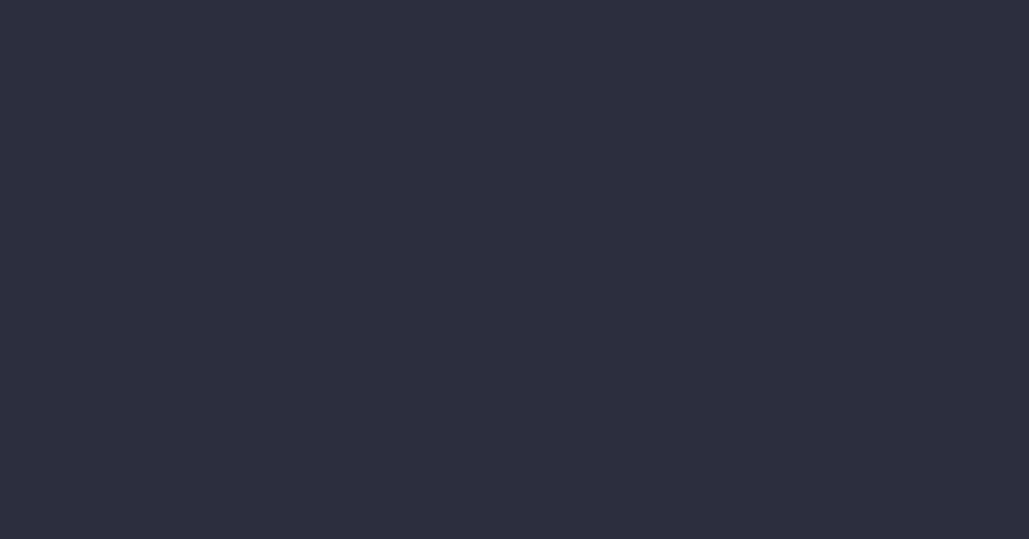
select select "finances"
select select "job"
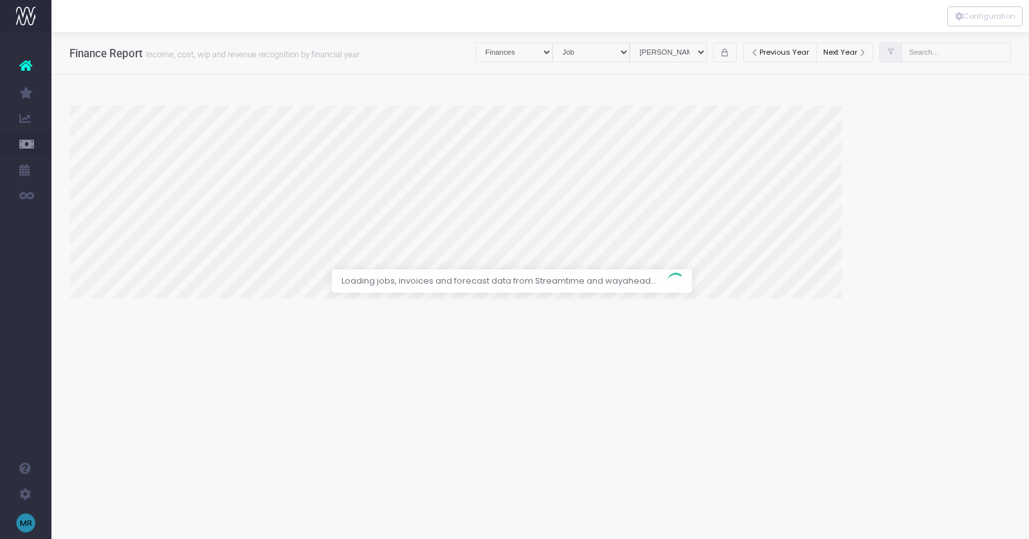
select select "revrec"
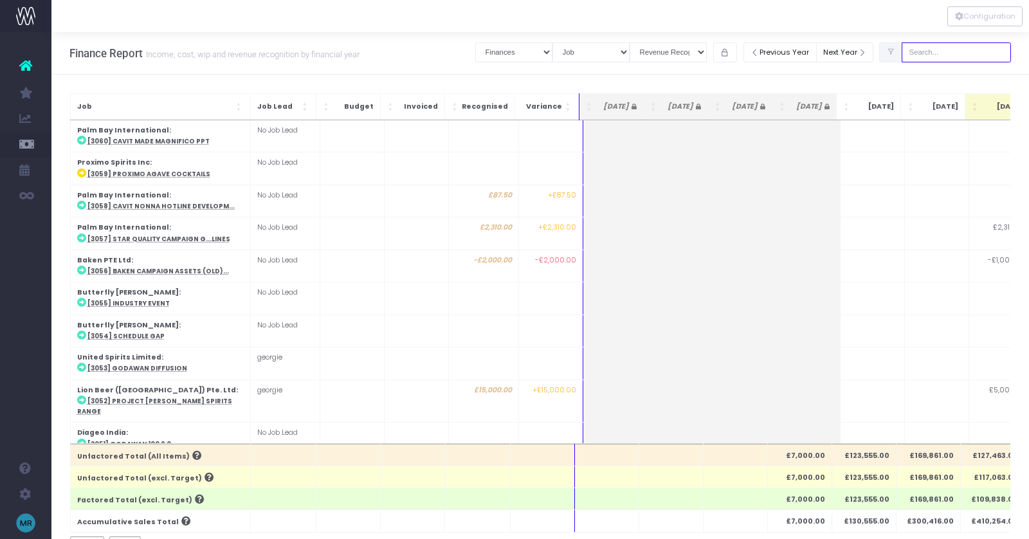
click at [951, 52] on input "text" at bounding box center [956, 52] width 109 height 20
type input "ppt"
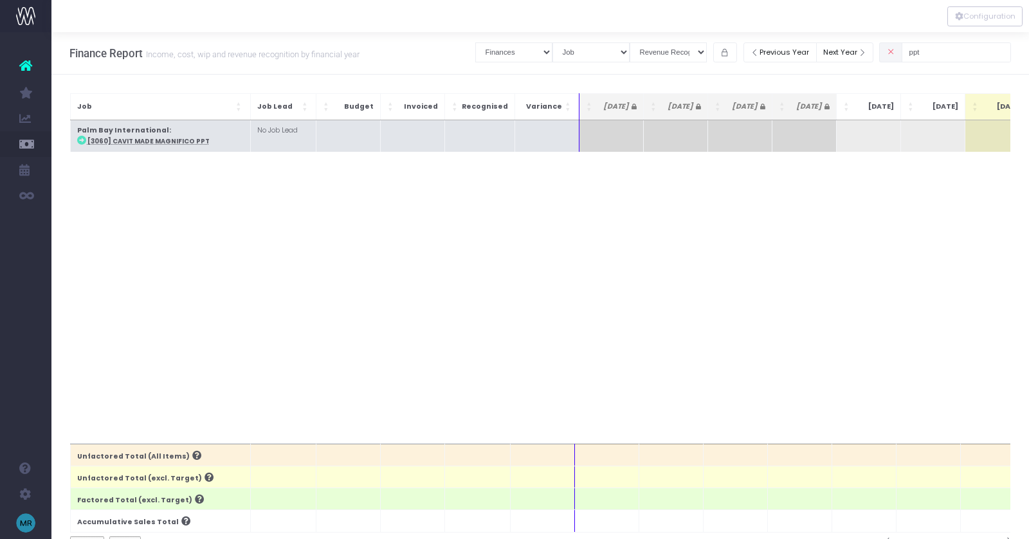
click at [176, 140] on abbr "[3060] Cavit Made Magnifico PPT" at bounding box center [148, 141] width 122 height 8
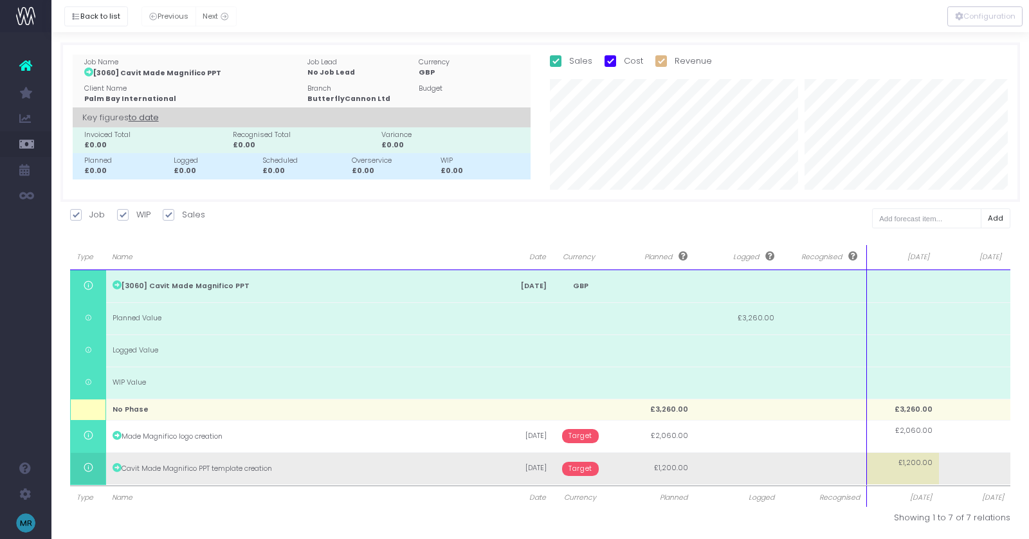
click at [909, 469] on td "£1,200.00" at bounding box center [903, 468] width 72 height 32
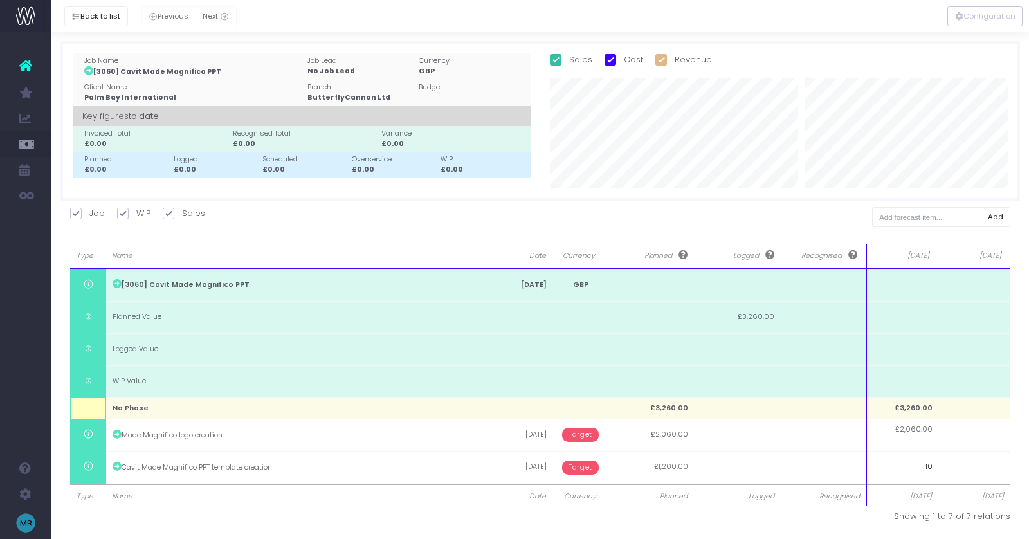
type input "100"
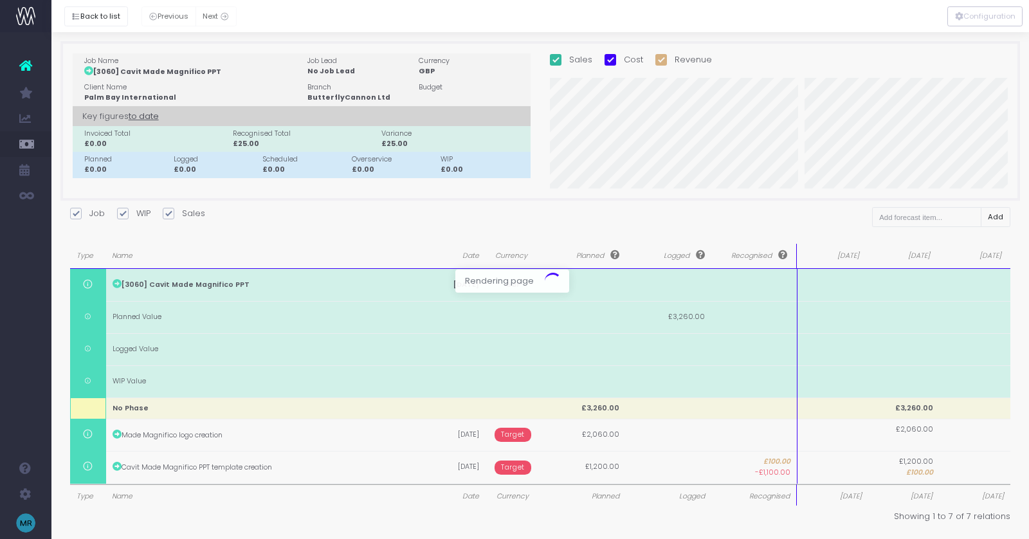
scroll to position [0, 0]
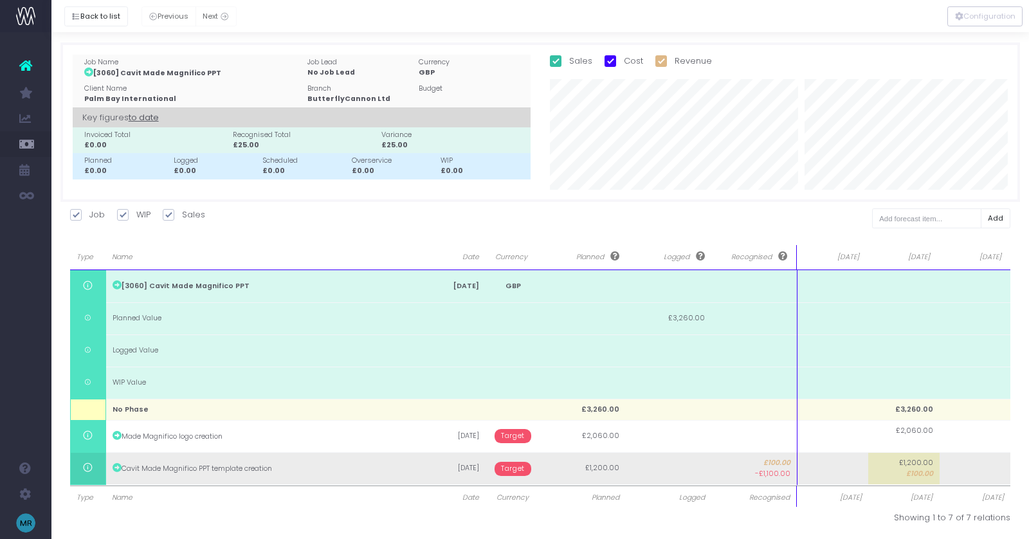
click at [857, 471] on td at bounding box center [832, 468] width 71 height 32
type input "700"
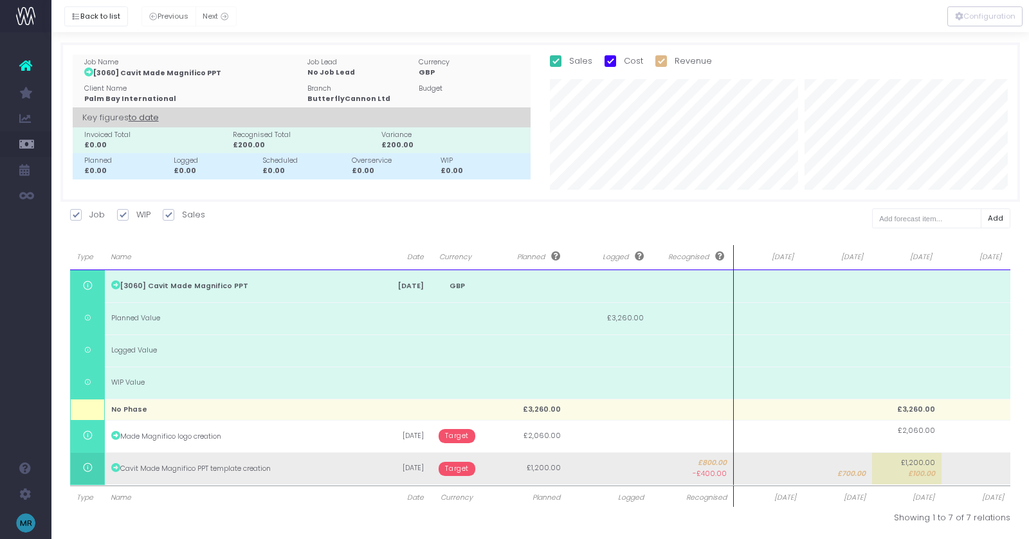
click at [911, 473] on span "£100.00" at bounding box center [921, 474] width 27 height 10
type input "100"
click at [455, 471] on span "Target" at bounding box center [457, 469] width 37 height 14
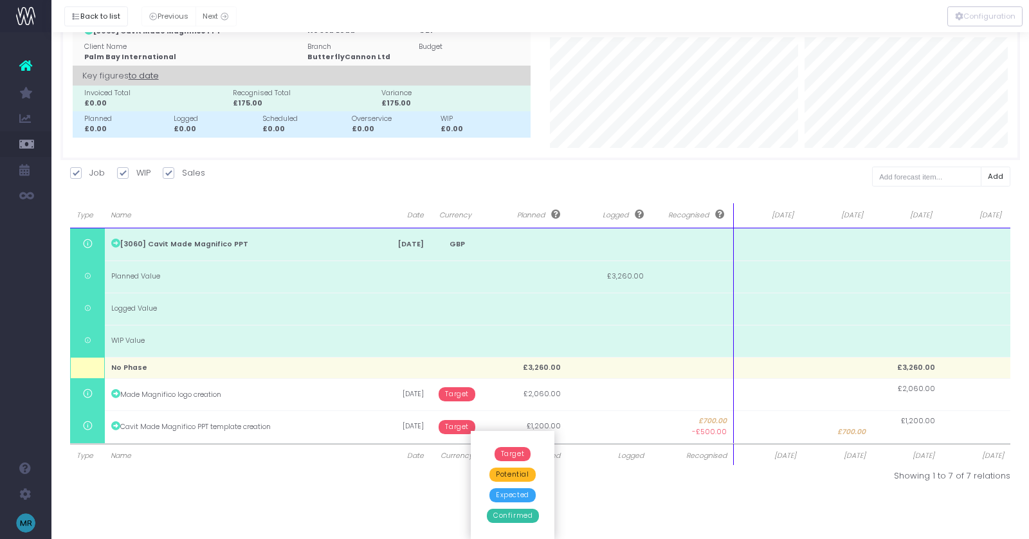
click at [515, 511] on span "Confirmed" at bounding box center [513, 516] width 52 height 14
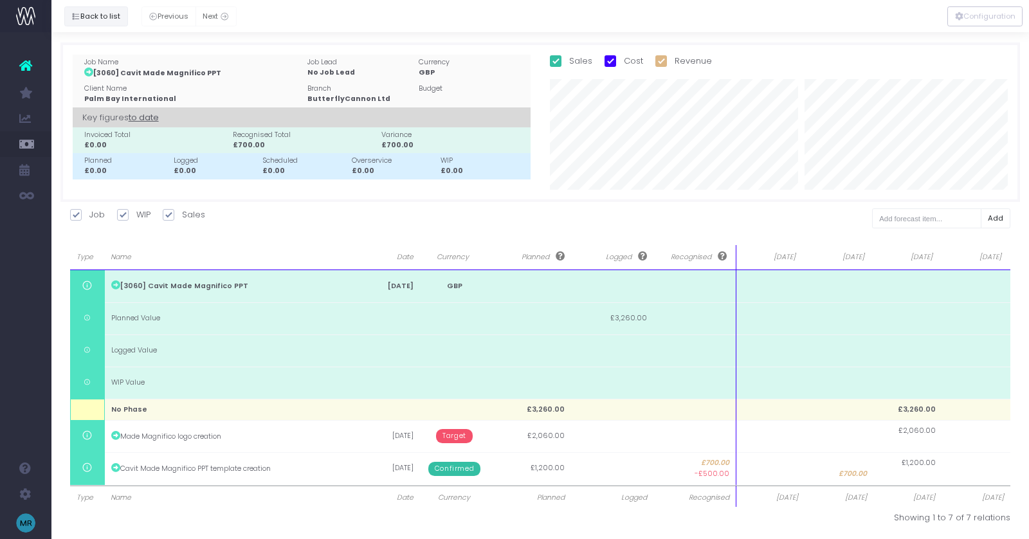
click at [91, 17] on button "Back to list" at bounding box center [96, 16] width 64 height 20
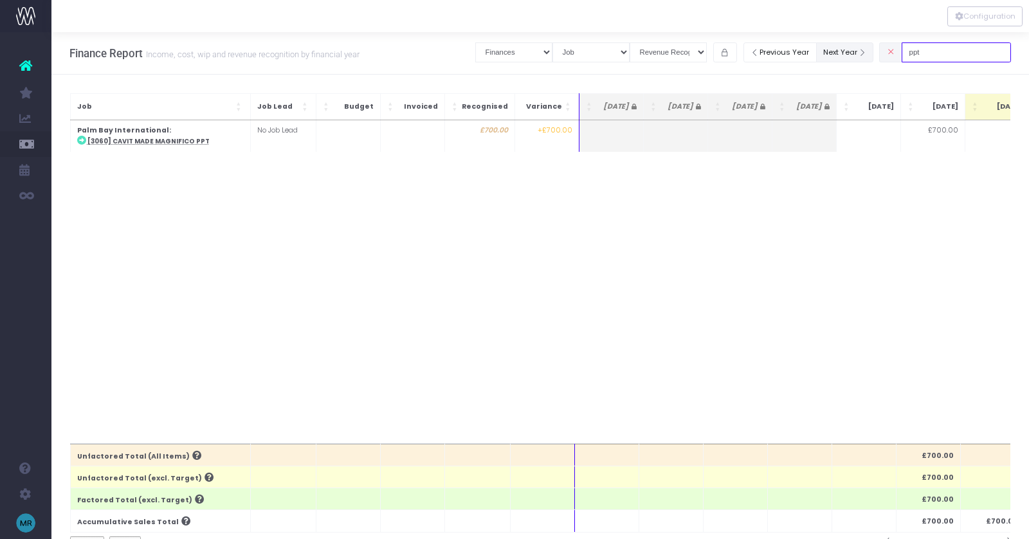
drag, startPoint x: 902, startPoint y: 51, endPoint x: 891, endPoint y: 51, distance: 10.9
click at [891, 51] on div "Clear Filters Job summary column shows... Finances Chart Summary by Job Client …" at bounding box center [743, 52] width 536 height 26
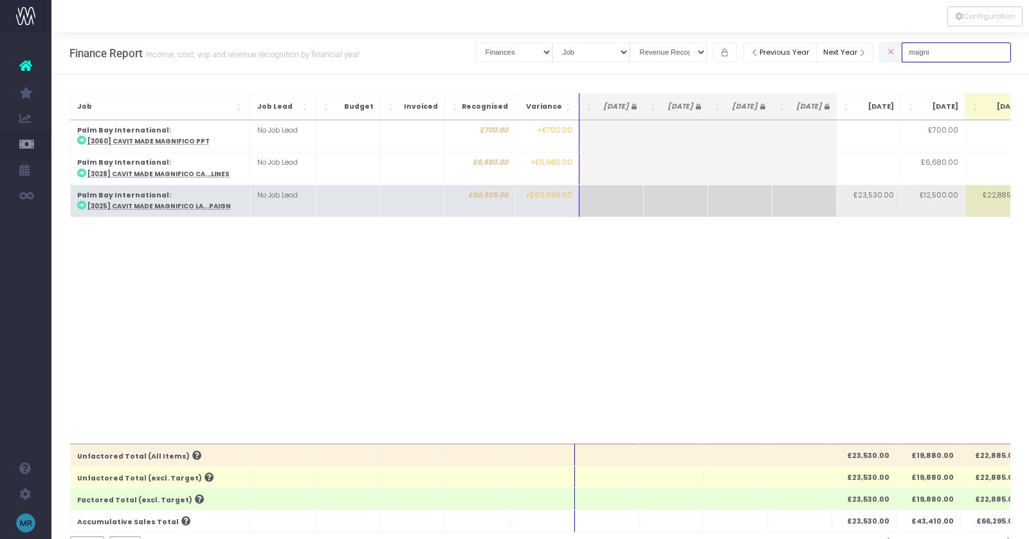
type input "magni"
click at [179, 203] on abbr "[3025] Cavit Made Magnifico La...paign" at bounding box center [158, 206] width 143 height 8
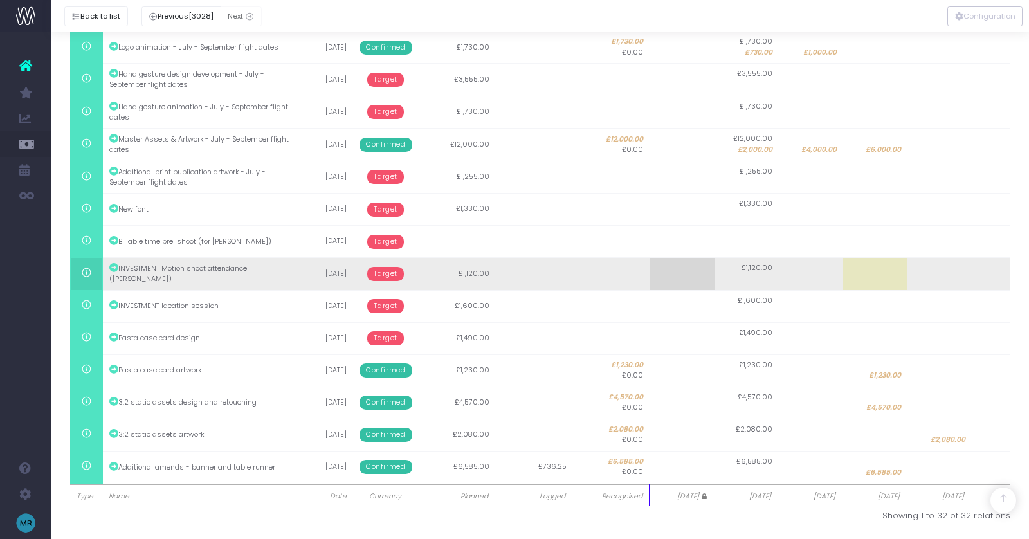
scroll to position [825, 0]
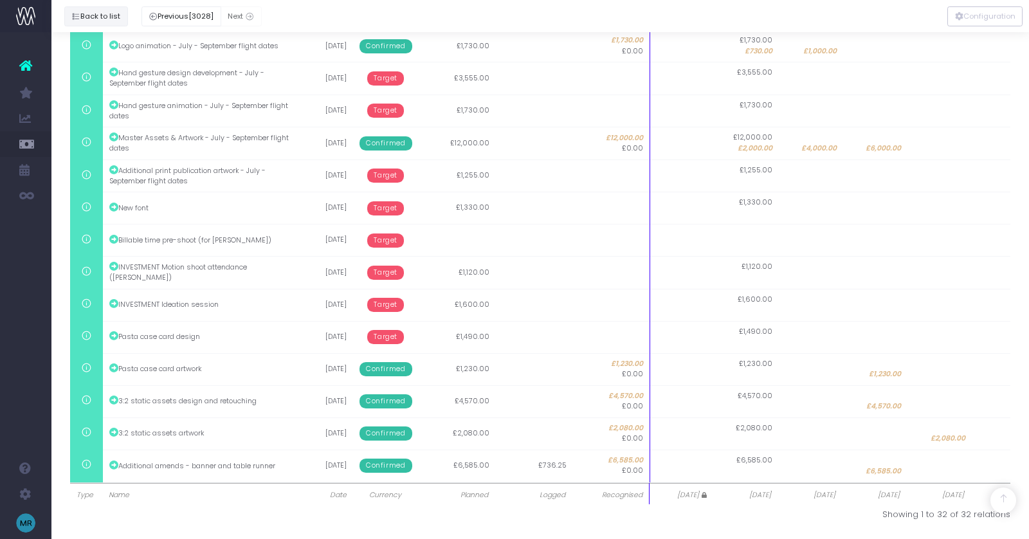
click at [89, 11] on button "Back to list" at bounding box center [96, 16] width 64 height 20
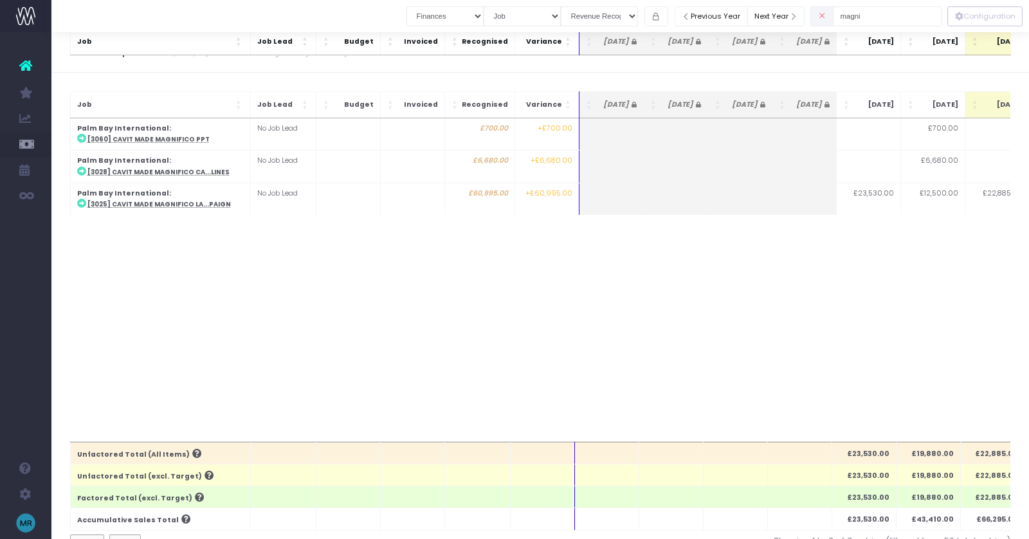
scroll to position [0, 0]
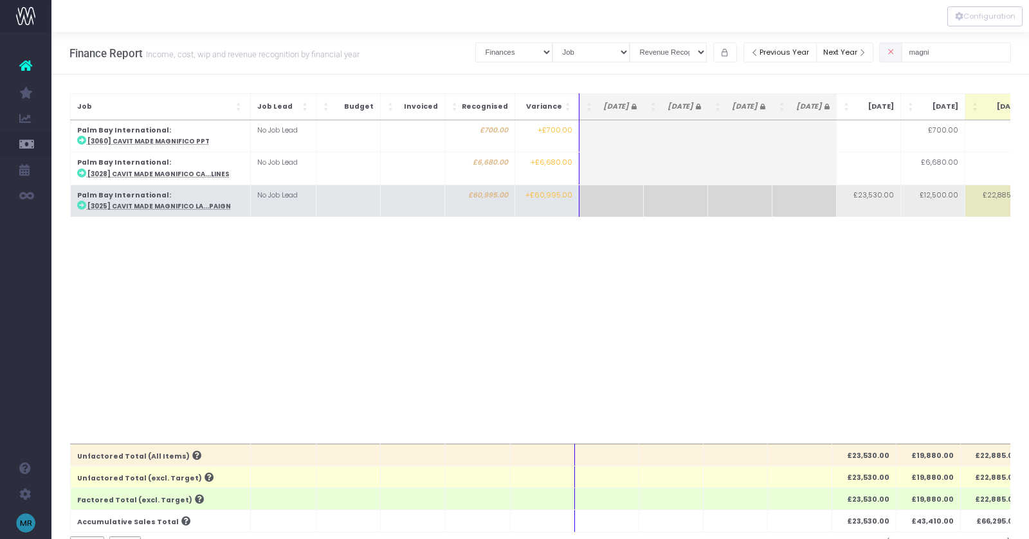
click at [145, 205] on abbr "[3025] Cavit Made Magnifico La...paign" at bounding box center [158, 206] width 143 height 8
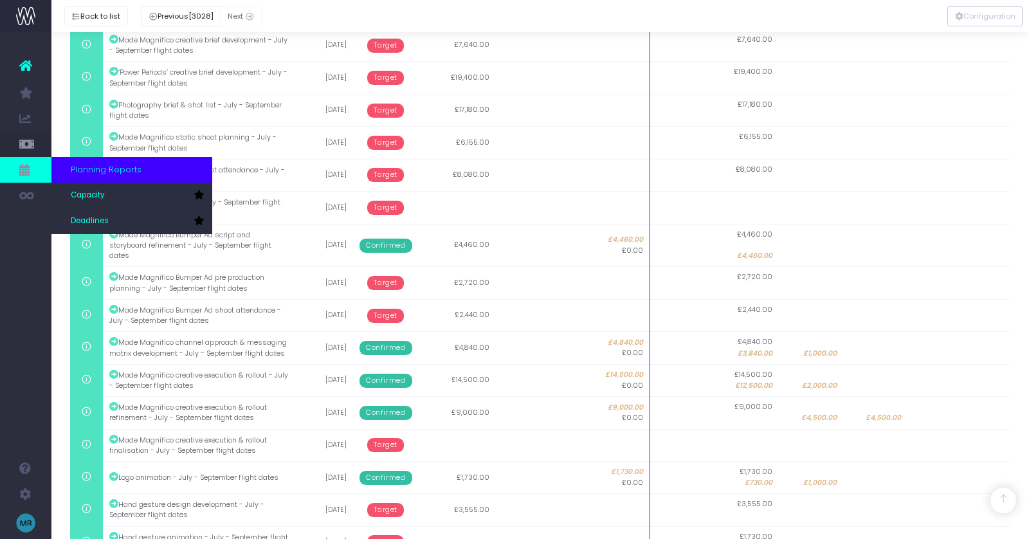
scroll to position [352, 0]
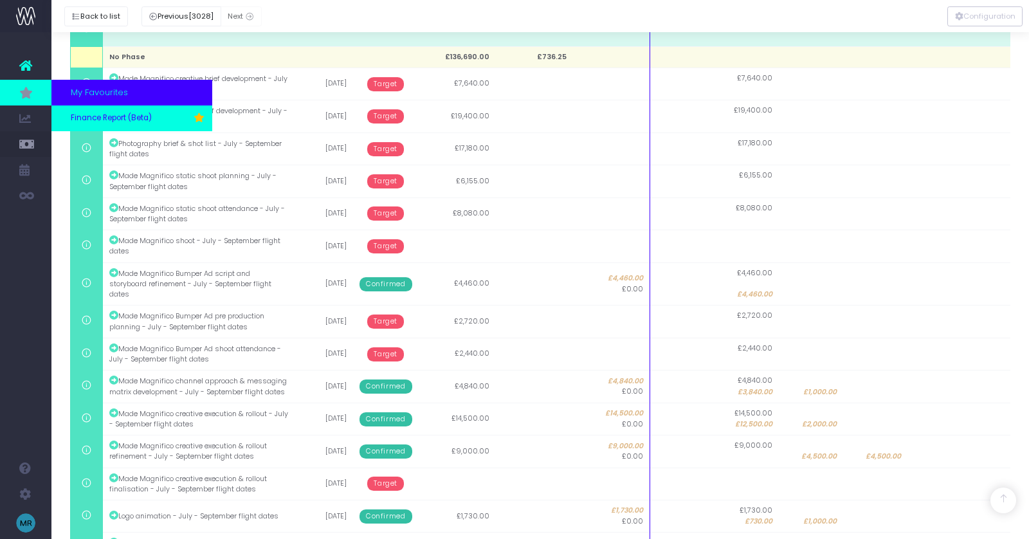
click at [77, 116] on span "Finance Report (Beta)" at bounding box center [111, 119] width 81 height 12
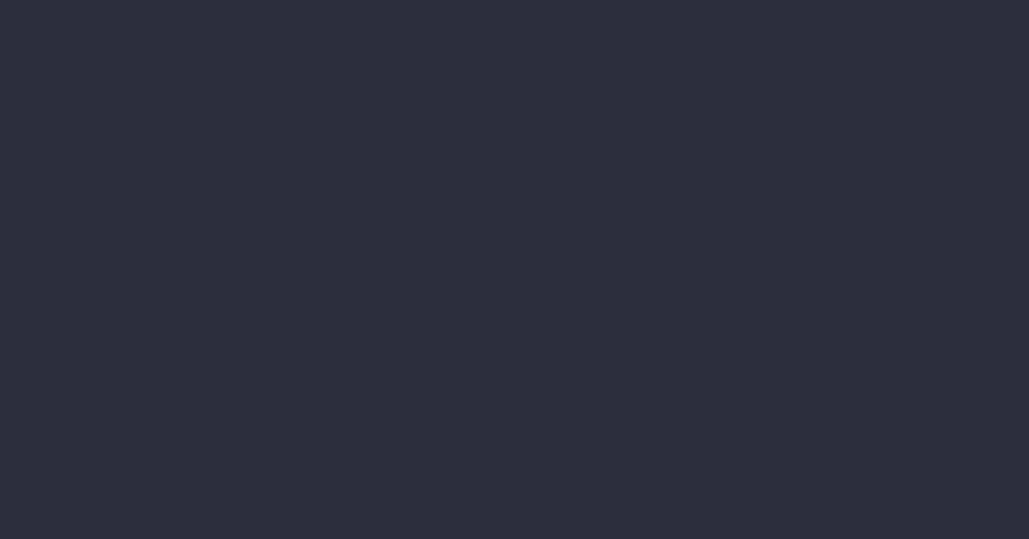
select select "finances"
select select "job"
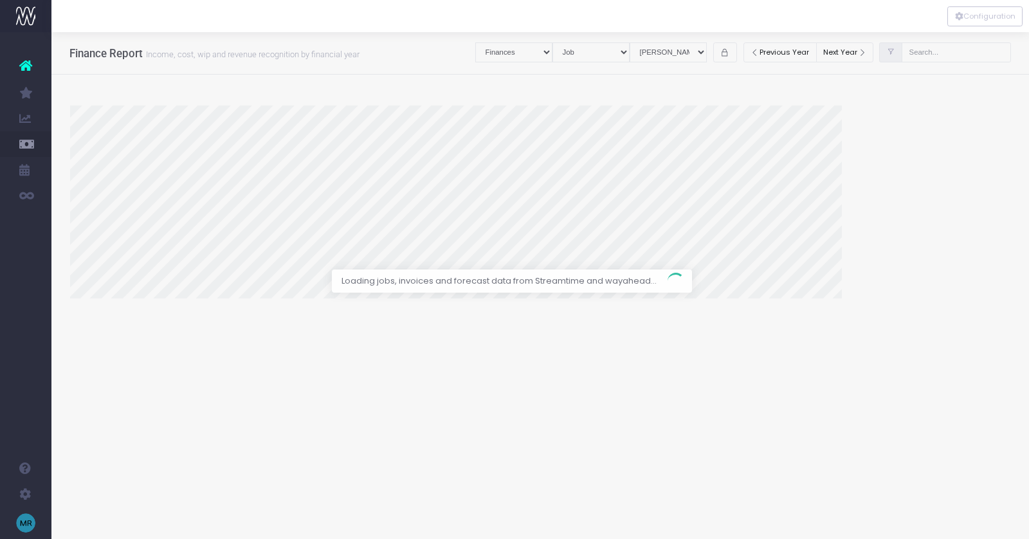
select select "revrec"
click at [942, 50] on div at bounding box center [514, 269] width 1029 height 539
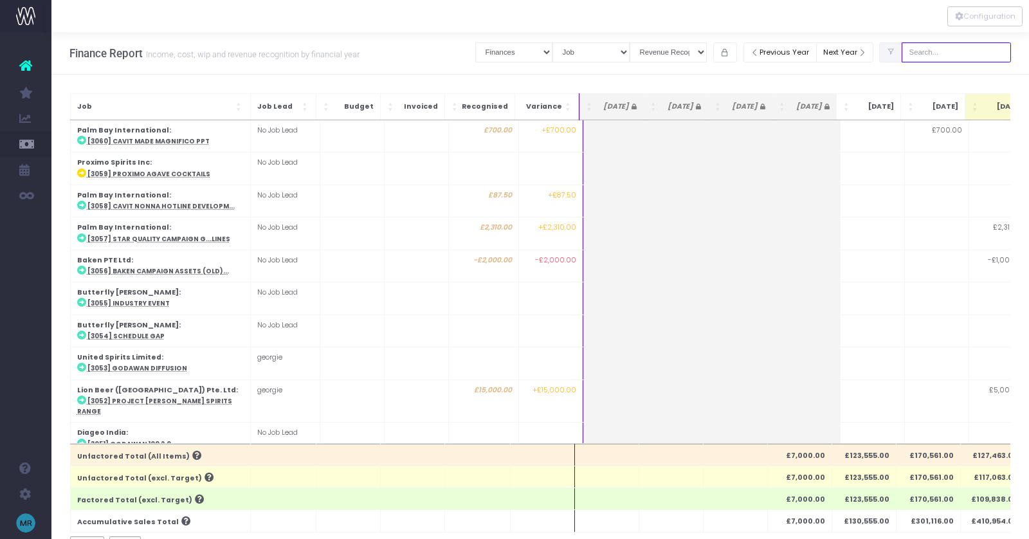
click at [953, 55] on input "text" at bounding box center [956, 52] width 109 height 20
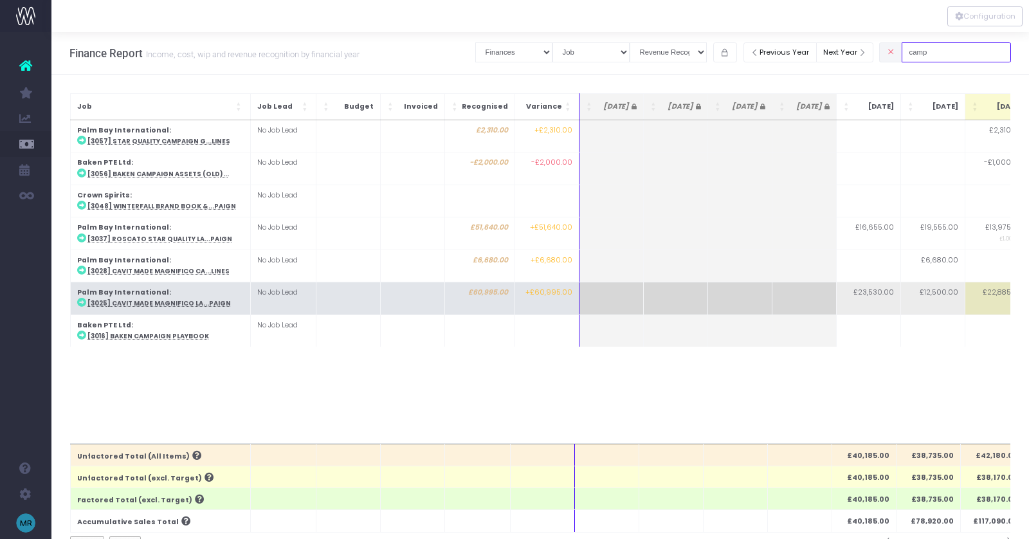
type input "camp"
click at [187, 300] on abbr "[3025] Cavit Made Magnifico La...paign" at bounding box center [158, 303] width 143 height 8
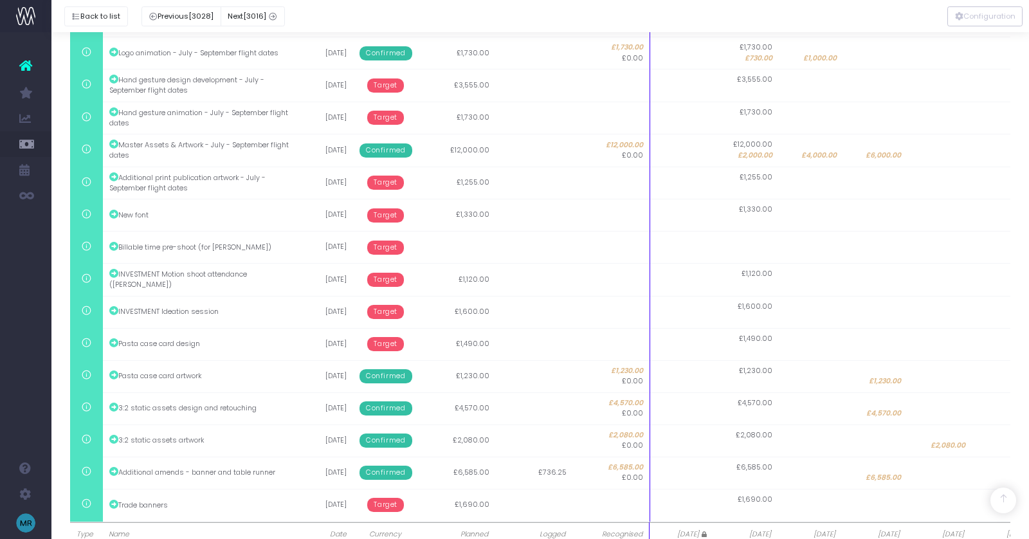
scroll to position [857, 0]
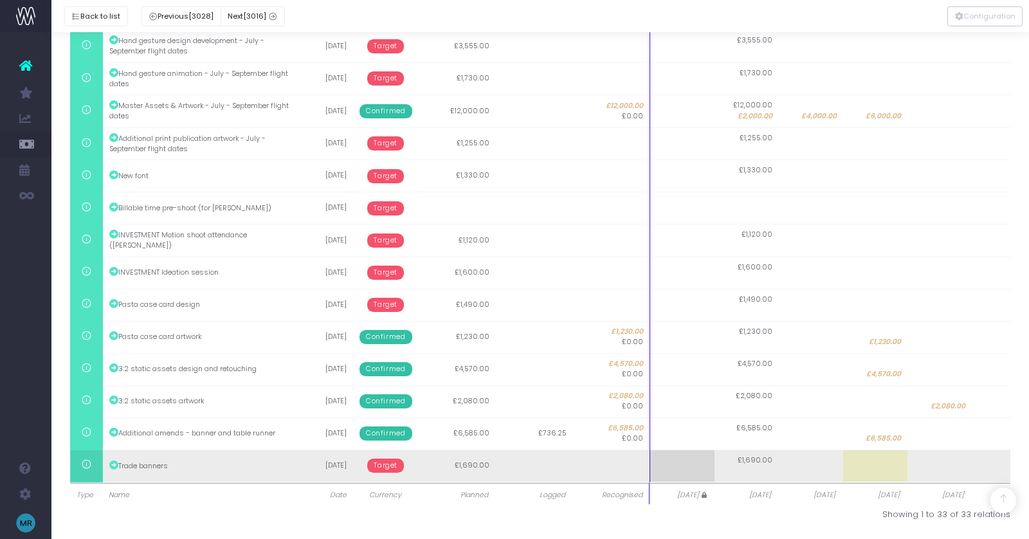
click at [388, 469] on span "Target" at bounding box center [385, 466] width 37 height 14
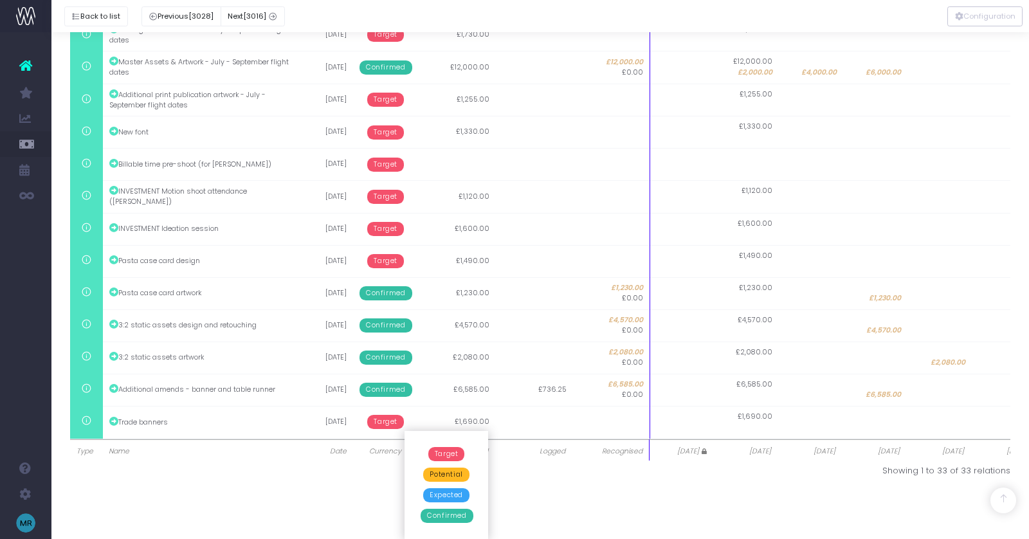
click at [441, 516] on span "Confirmed" at bounding box center [447, 516] width 52 height 14
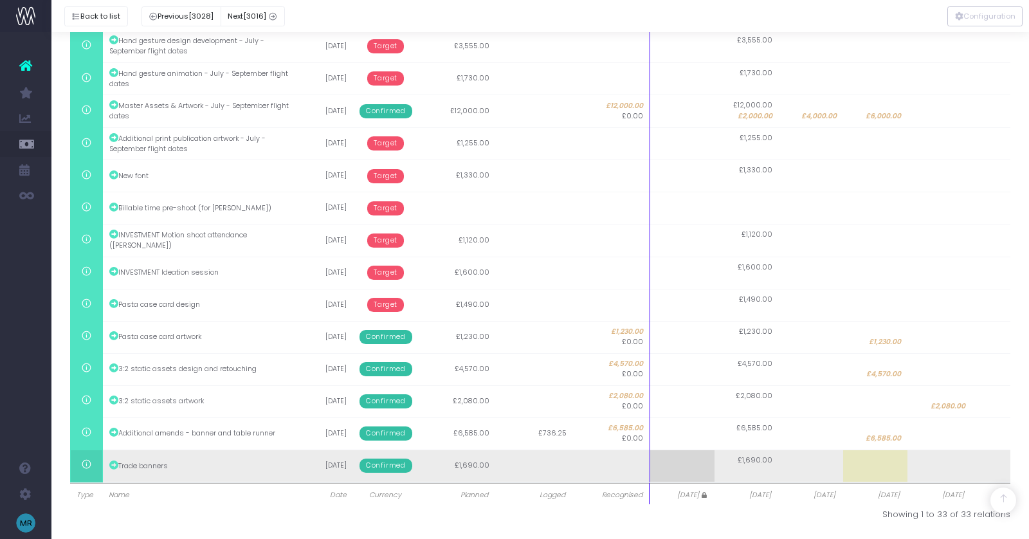
click at [821, 469] on td at bounding box center [811, 466] width 64 height 32
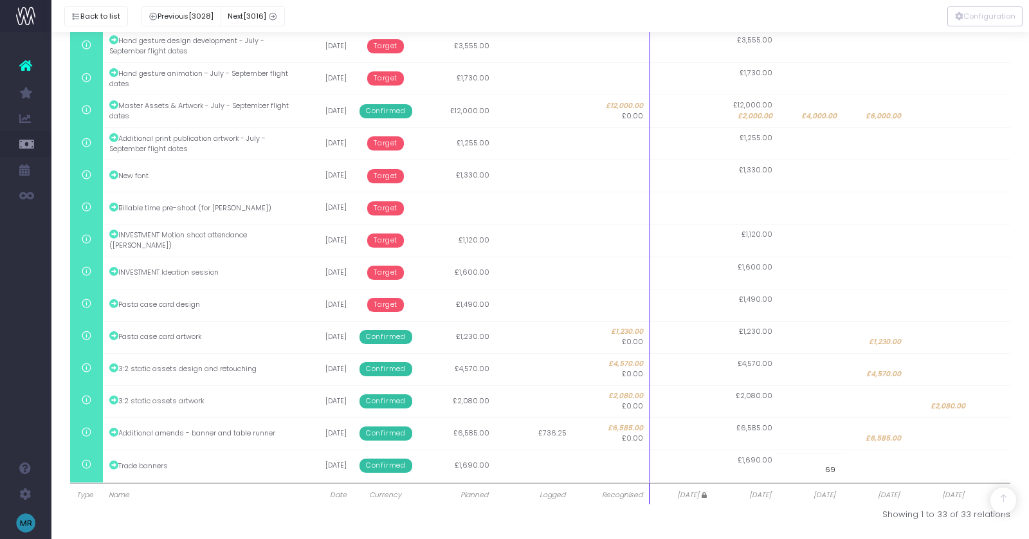
type input "690"
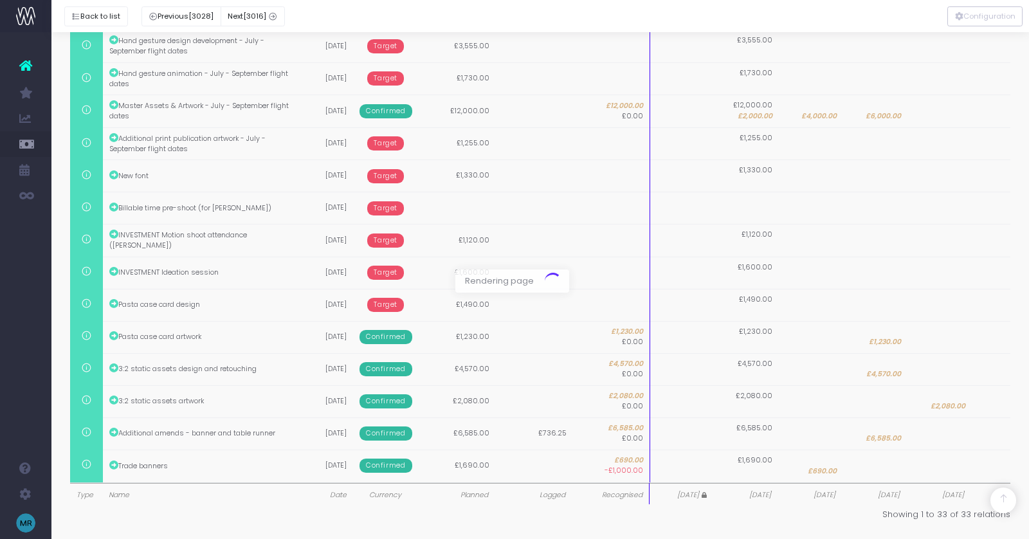
click at [760, 473] on div at bounding box center [514, 269] width 1029 height 539
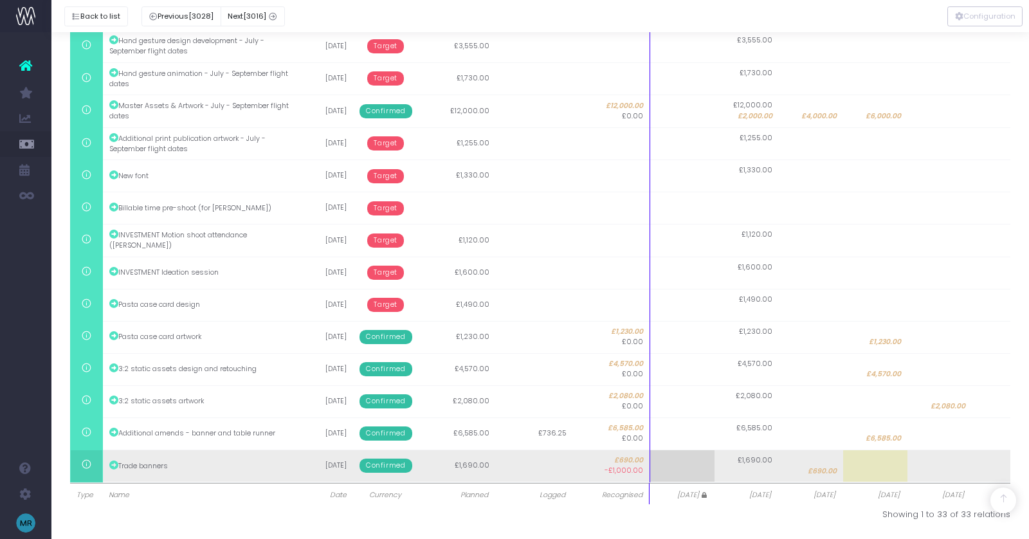
click at [746, 475] on td "£1,690.00" at bounding box center [747, 466] width 64 height 32
type input "1000"
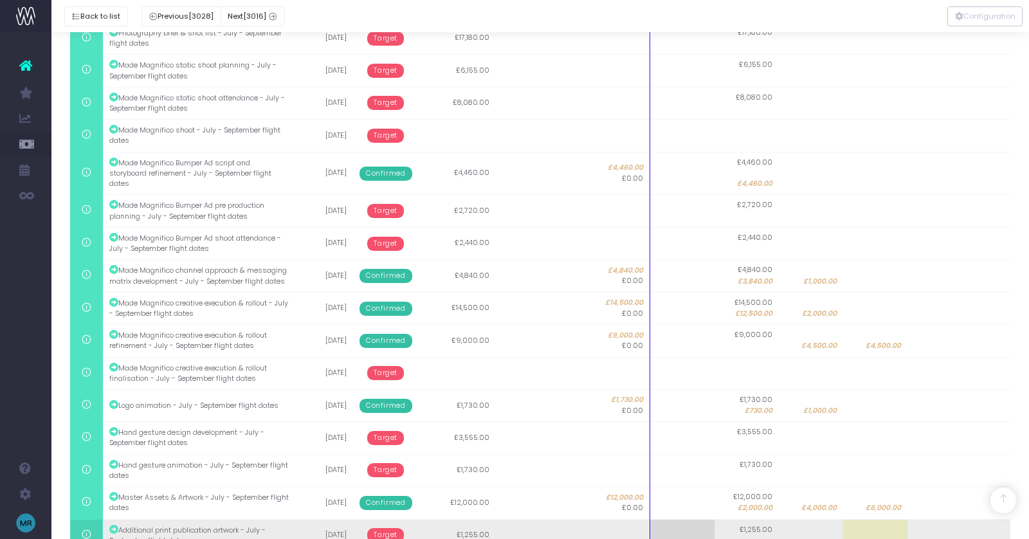
scroll to position [274, 0]
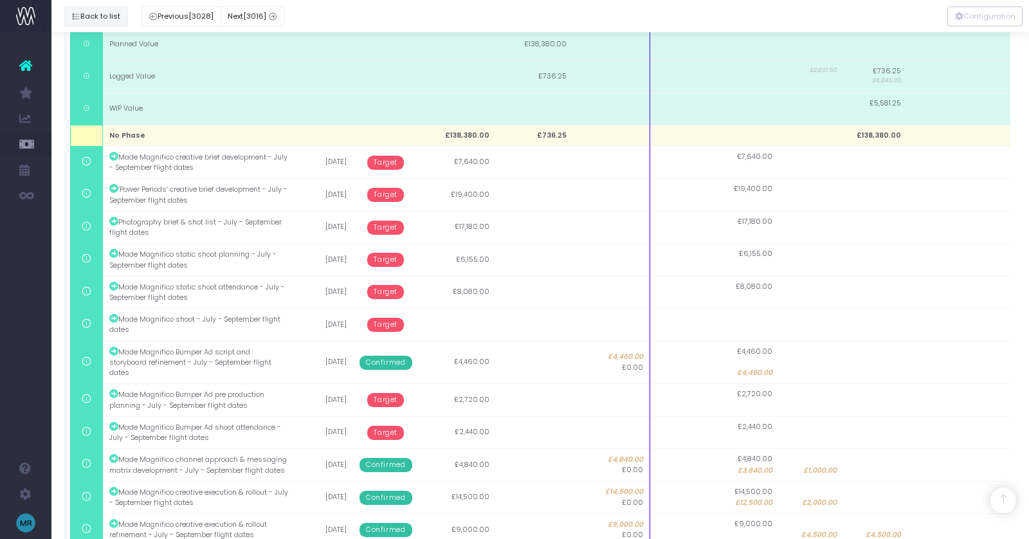
click at [95, 19] on button "Back to list" at bounding box center [96, 16] width 64 height 20
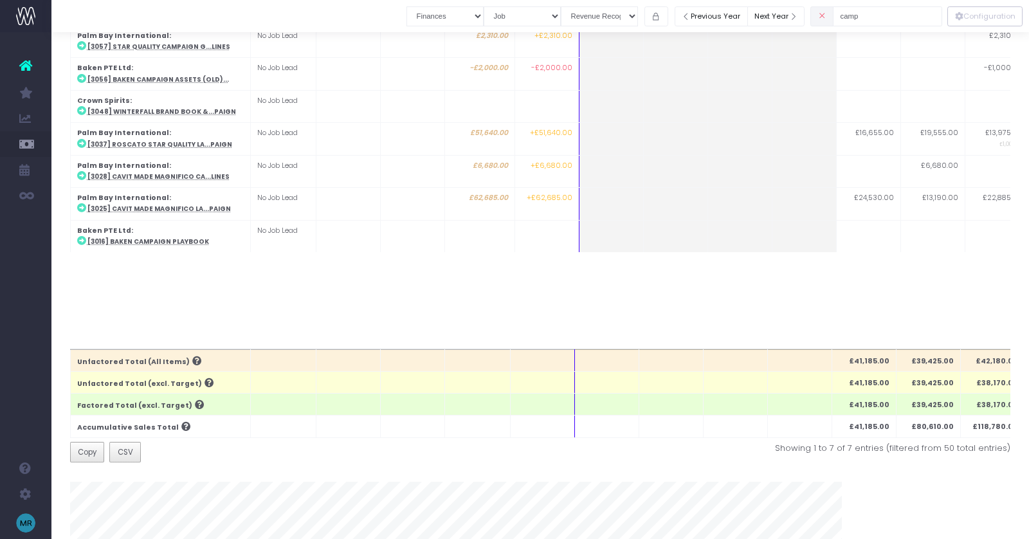
scroll to position [0, 0]
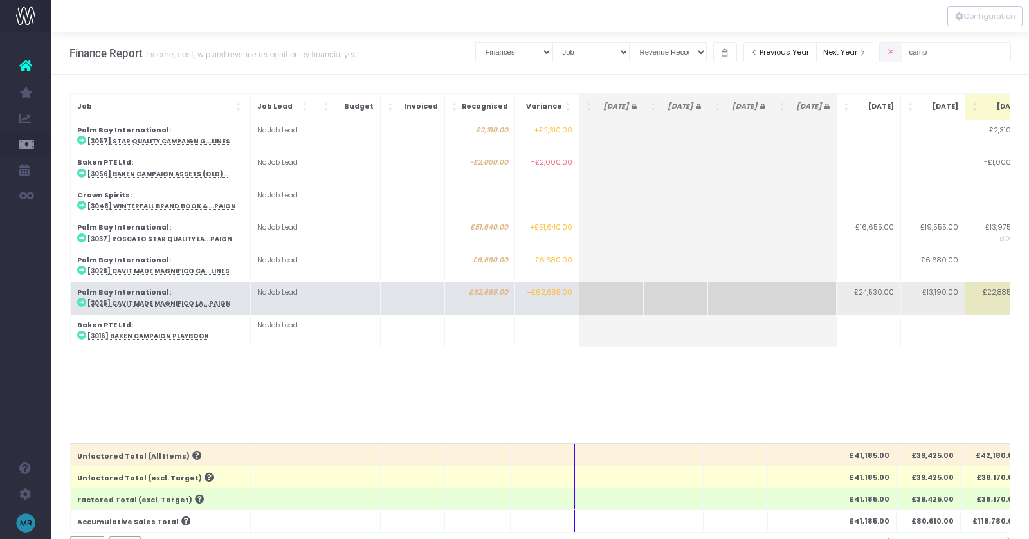
click at [185, 301] on abbr "[3025] Cavit Made Magnifico La...paign" at bounding box center [158, 303] width 143 height 8
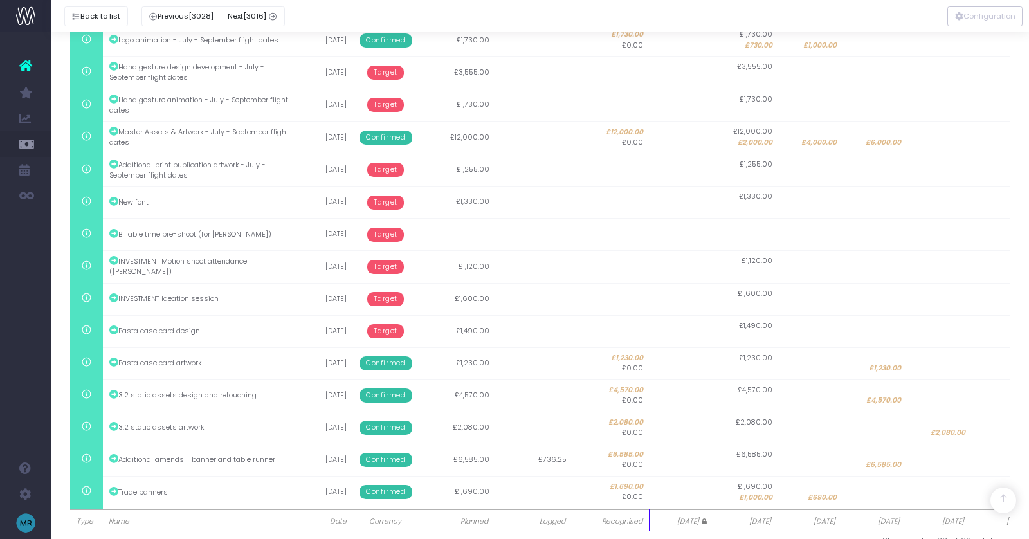
scroll to position [830, 0]
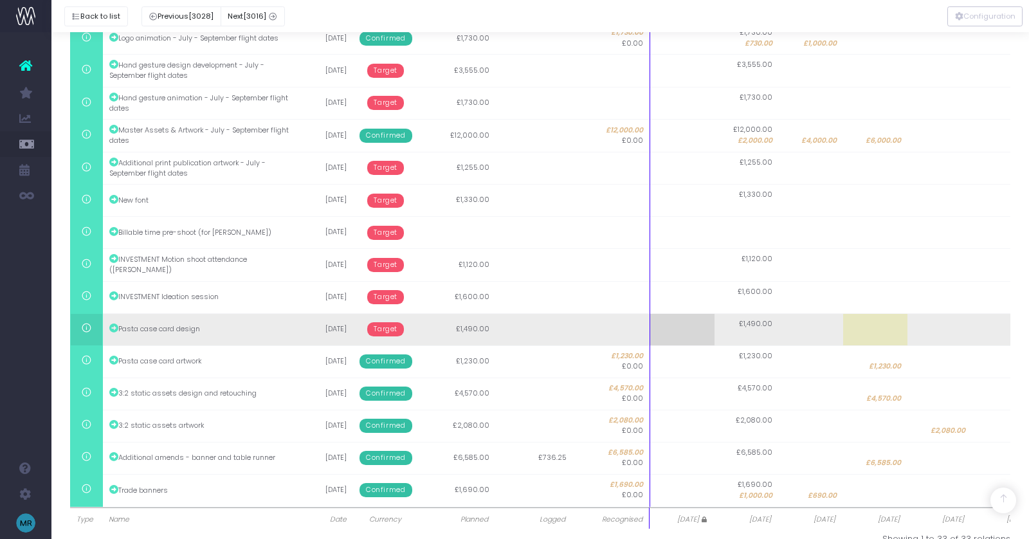
click at [392, 336] on span "Target" at bounding box center [385, 329] width 37 height 14
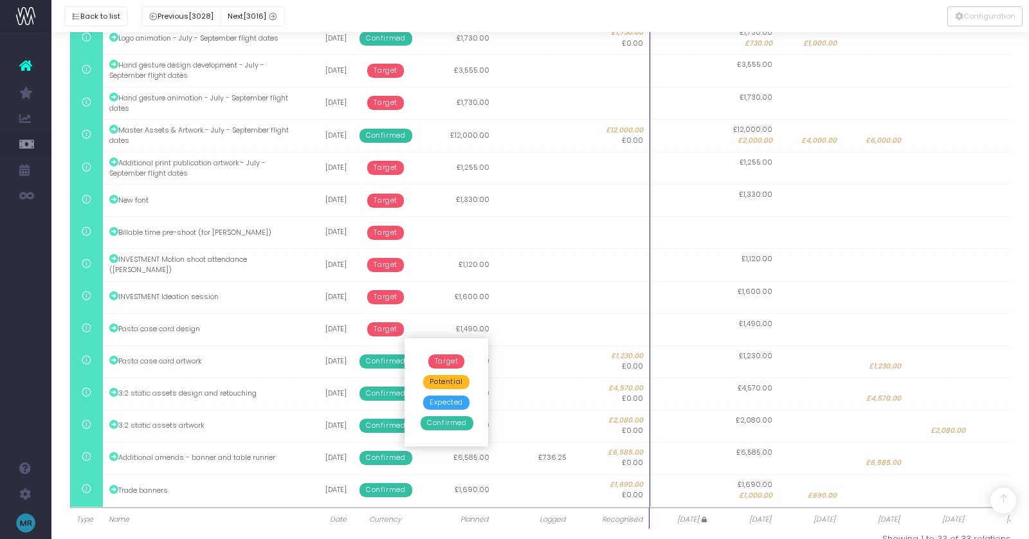
click at [457, 421] on span "Confirmed" at bounding box center [447, 423] width 52 height 14
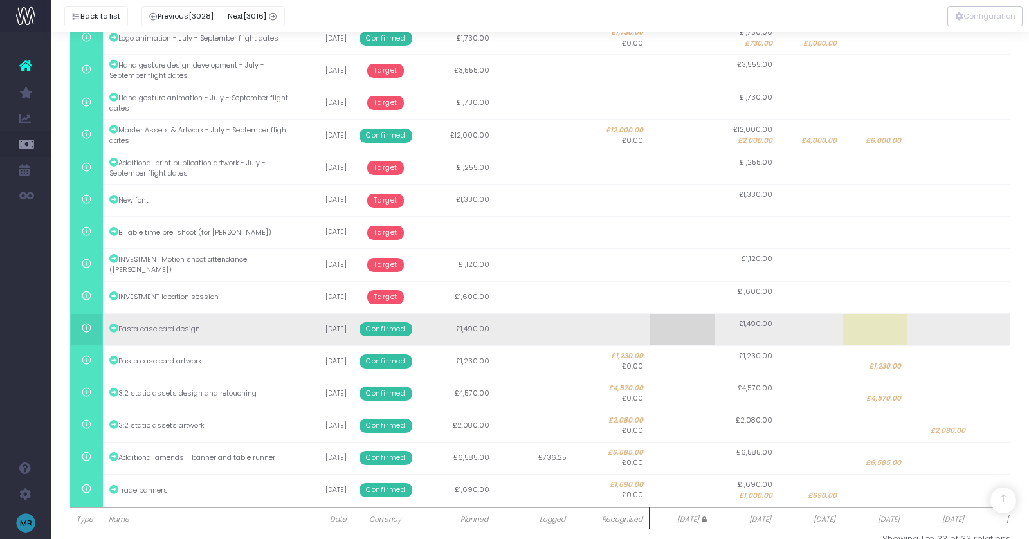
click at [814, 333] on td at bounding box center [811, 329] width 64 height 32
type input "1490"
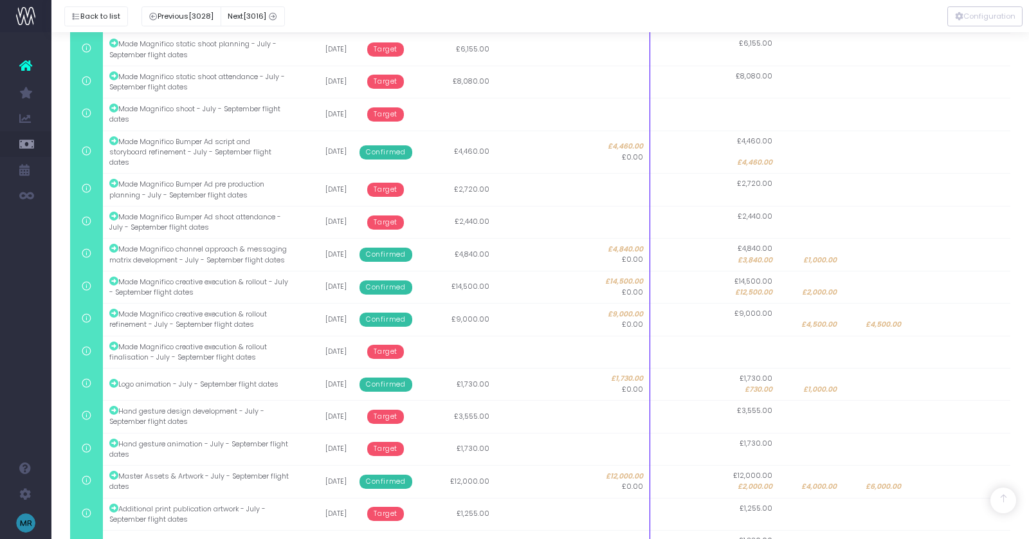
scroll to position [329, 0]
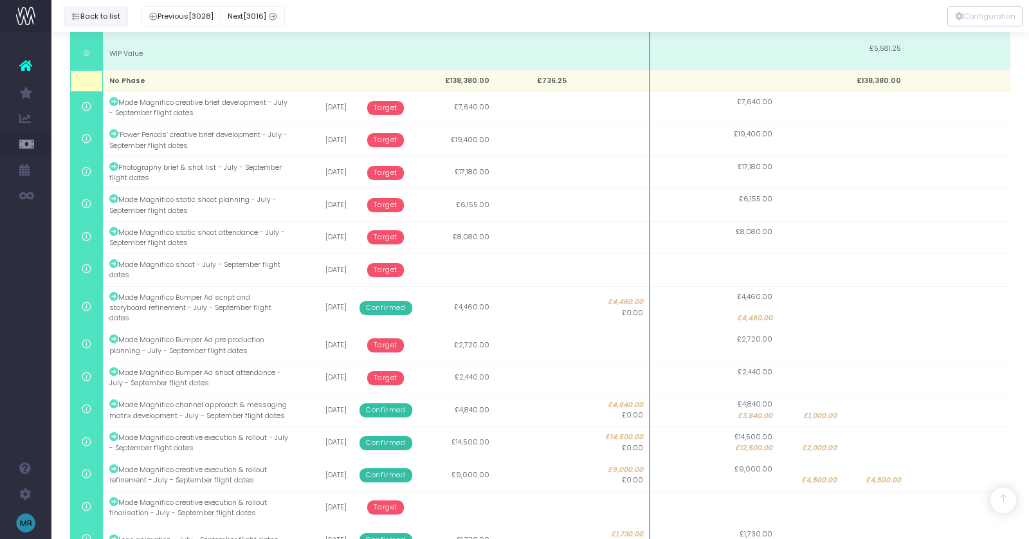
click at [89, 11] on button "Back to list" at bounding box center [96, 16] width 64 height 20
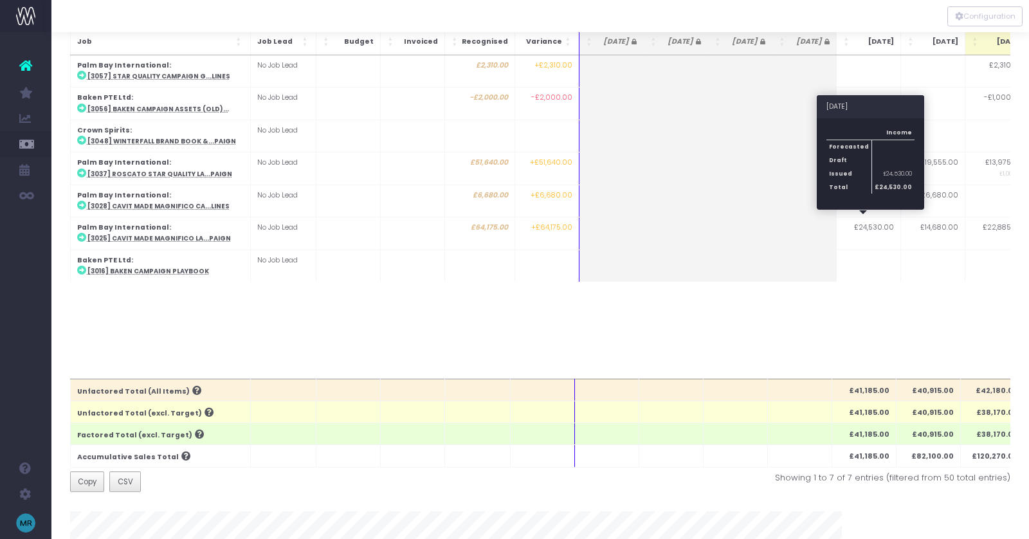
scroll to position [0, 0]
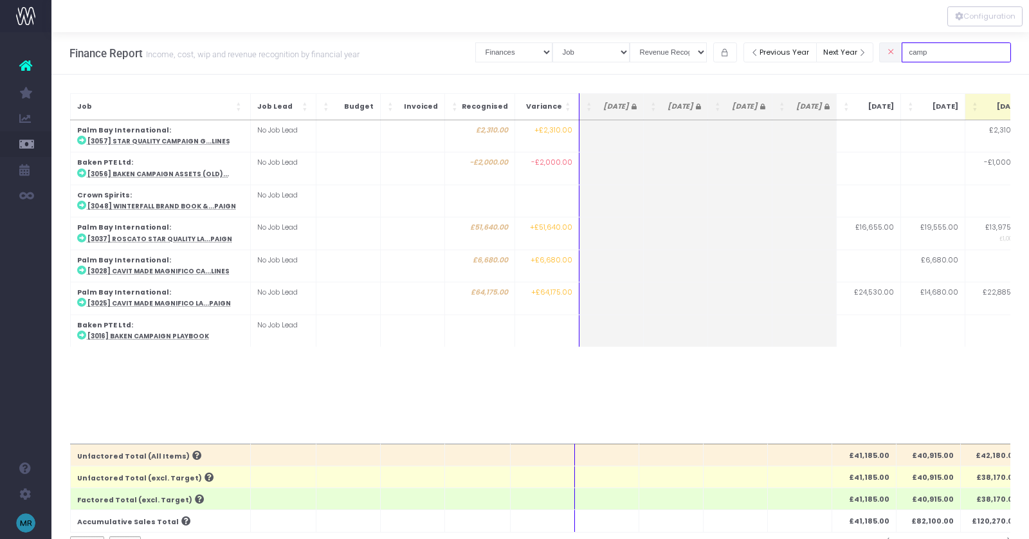
drag, startPoint x: 955, startPoint y: 53, endPoint x: 904, endPoint y: 53, distance: 51.5
click at [904, 53] on div "camp" at bounding box center [945, 52] width 132 height 26
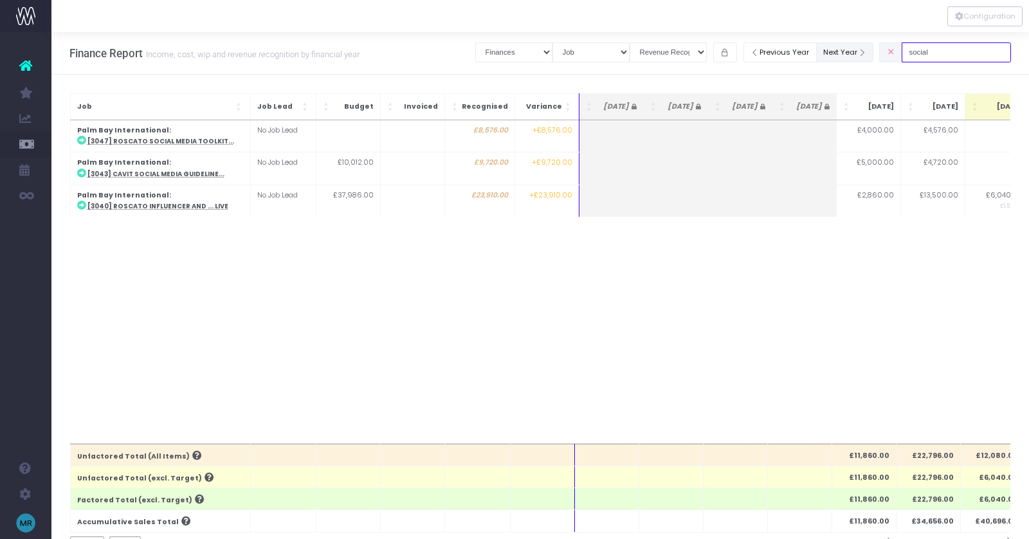
drag, startPoint x: 951, startPoint y: 48, endPoint x: 852, endPoint y: 48, distance: 99.7
click at [852, 48] on div "Clear Filters Job summary column shows... Finances Chart Summary by Job Client …" at bounding box center [743, 52] width 536 height 26
drag, startPoint x: 965, startPoint y: 53, endPoint x: 864, endPoint y: 53, distance: 101.0
click at [864, 53] on div "Clear Filters Job summary column shows... Finances Chart Summary by Job Client …" at bounding box center [743, 52] width 536 height 26
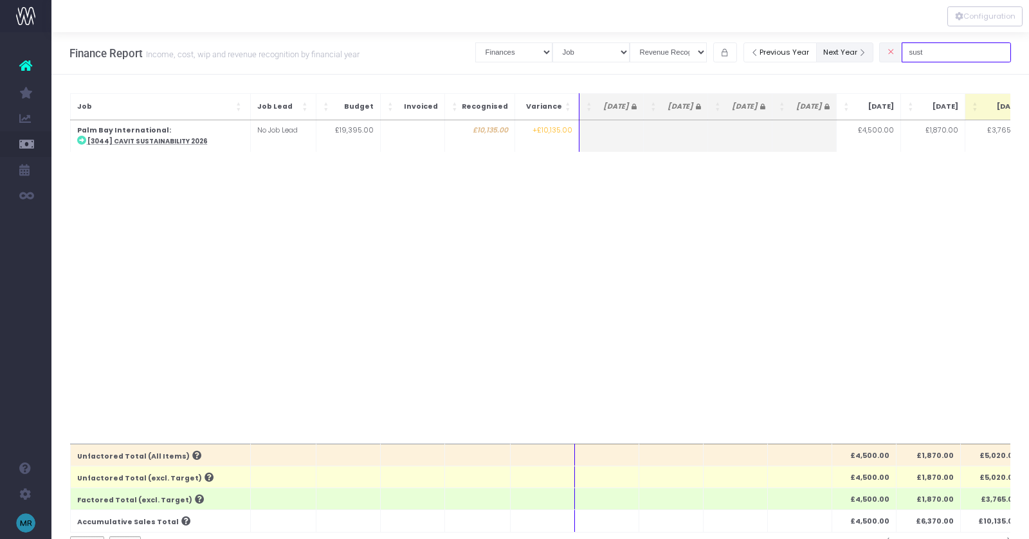
drag, startPoint x: 947, startPoint y: 49, endPoint x: 884, endPoint y: 49, distance: 63.0
click at [884, 49] on div "Clear Filters Job summary column shows... Finances Chart Summary by Job Client …" at bounding box center [743, 52] width 536 height 26
drag, startPoint x: 955, startPoint y: 52, endPoint x: 906, endPoint y: 52, distance: 49.5
click at [906, 52] on div "date" at bounding box center [945, 52] width 132 height 26
drag, startPoint x: 954, startPoint y: 60, endPoint x: 870, endPoint y: 54, distance: 84.5
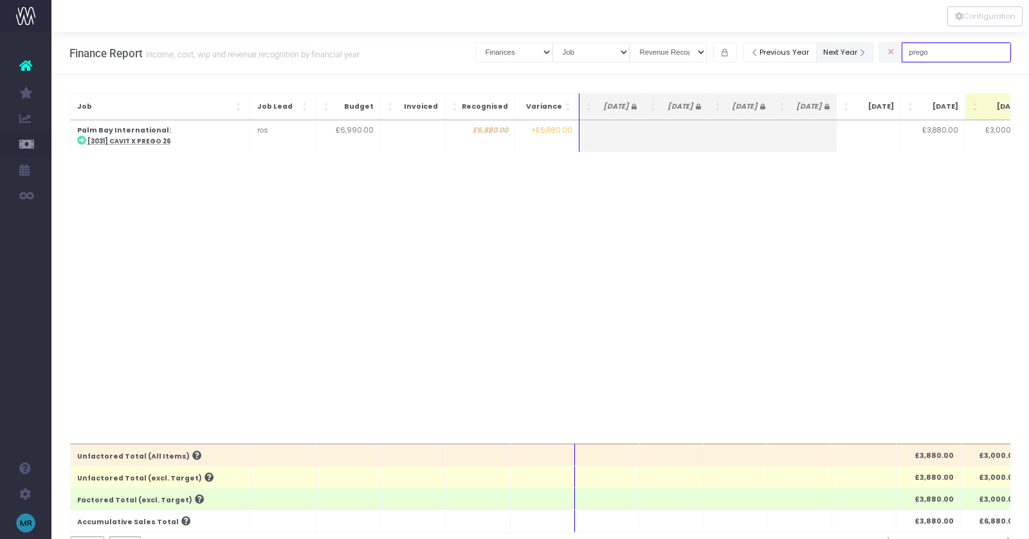
click at [870, 54] on div "Clear Filters Job summary column shows... Finances Chart Summary by Job Client …" at bounding box center [743, 52] width 536 height 26
click at [844, 243] on div "Forecasted Sales Forecasted Expenses Issued Sales Invoices £3,000.00 £3,600.00 …" at bounding box center [540, 282] width 941 height 324
click at [960, 51] on input "pg" at bounding box center [956, 52] width 109 height 20
drag, startPoint x: 960, startPoint y: 51, endPoint x: 917, endPoint y: 51, distance: 43.1
click at [917, 51] on div "pg" at bounding box center [945, 52] width 132 height 26
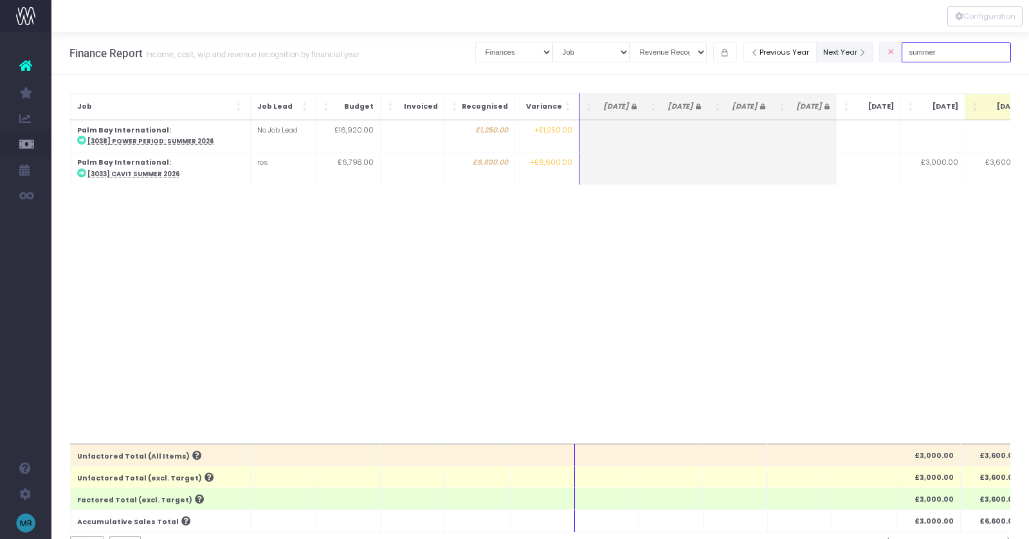
drag, startPoint x: 965, startPoint y: 50, endPoint x: 887, endPoint y: 50, distance: 77.8
click at [887, 50] on div "Clear Filters Job summary column shows... Finances Chart Summary by Job Client …" at bounding box center [743, 52] width 536 height 26
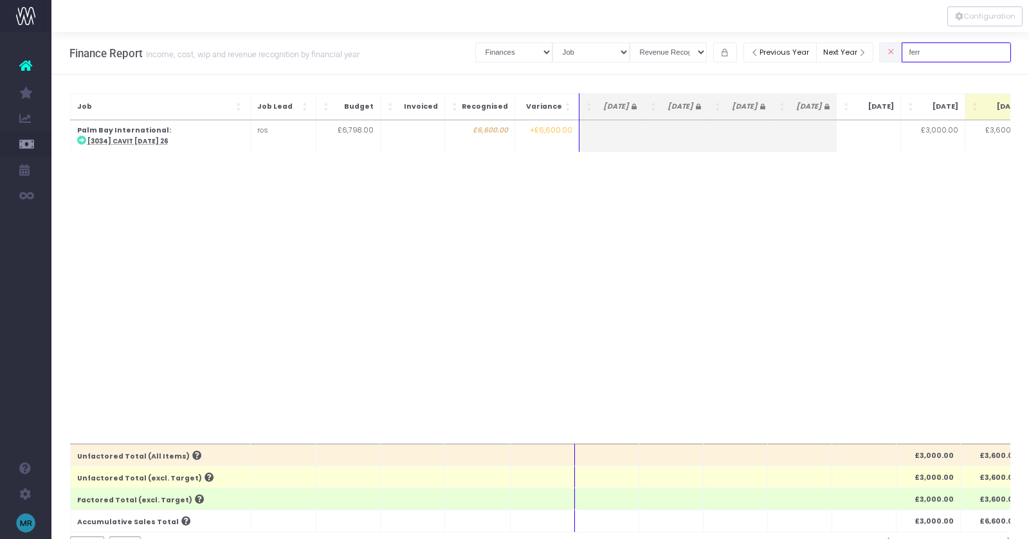
drag, startPoint x: 931, startPoint y: 52, endPoint x: 904, endPoint y: 52, distance: 27.0
click at [905, 52] on div "ferr" at bounding box center [945, 52] width 132 height 26
drag, startPoint x: 918, startPoint y: 56, endPoint x: 883, endPoint y: 56, distance: 34.7
click at [883, 56] on div "Clear Filters Job summary column shows... Finances Chart Summary by Job Client …" at bounding box center [743, 52] width 536 height 26
drag, startPoint x: 911, startPoint y: 50, endPoint x: 870, endPoint y: 50, distance: 40.5
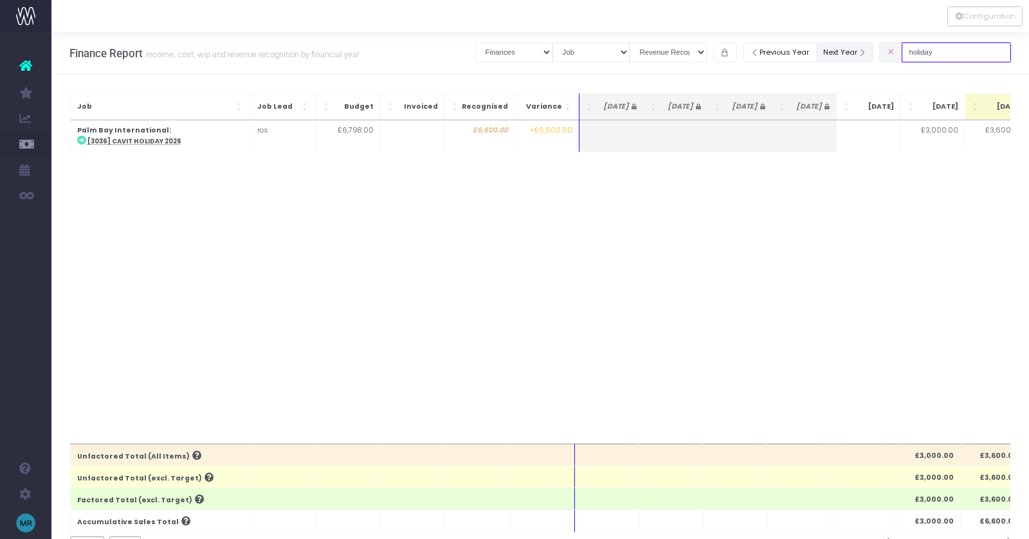
click at [870, 50] on div "Clear Filters Job summary column shows... Finances Chart Summary by Job Client …" at bounding box center [743, 52] width 536 height 26
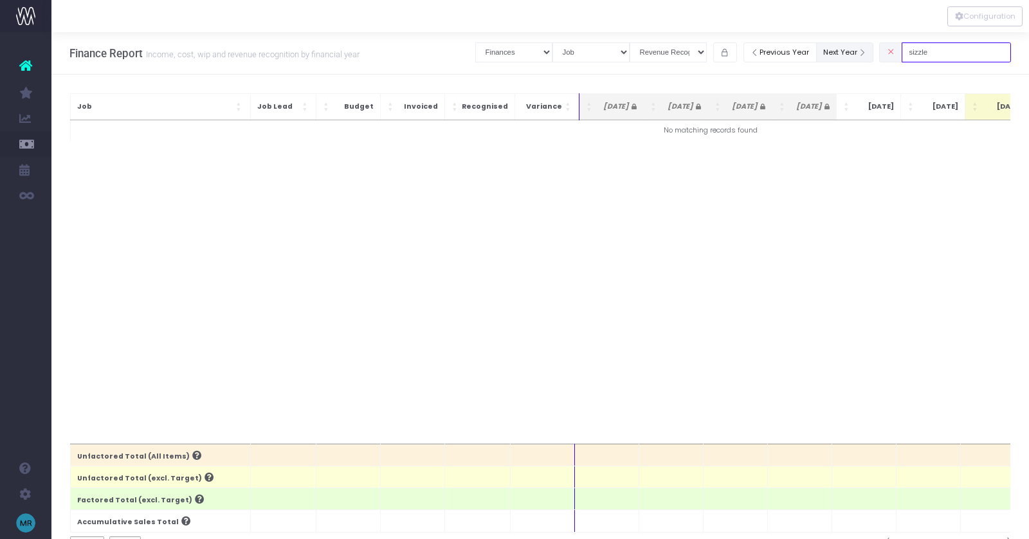
drag, startPoint x: 962, startPoint y: 51, endPoint x: 875, endPoint y: 51, distance: 86.8
click at [875, 51] on div "Clear Filters Job summary column shows... Finances Chart Summary by Job Client …" at bounding box center [743, 52] width 536 height 26
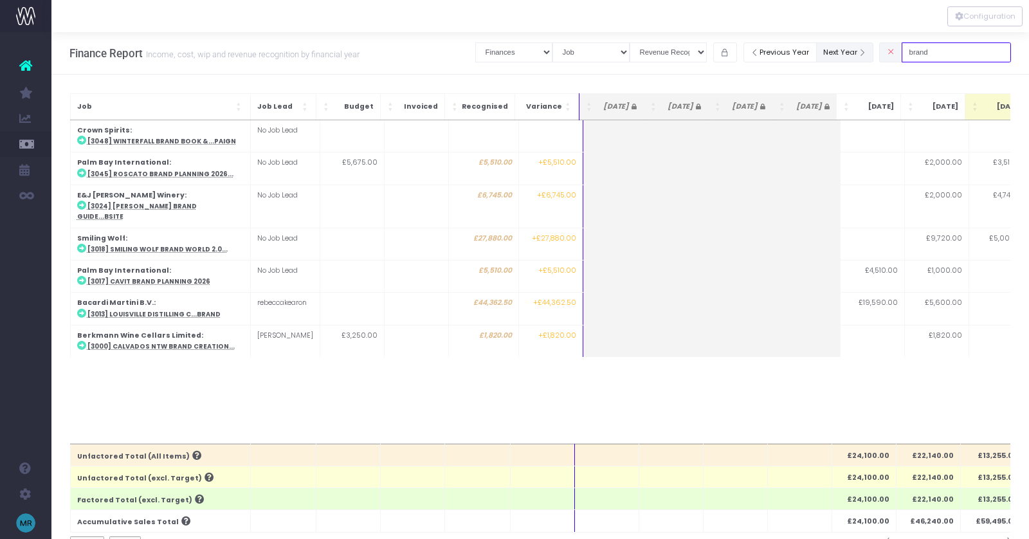
drag, startPoint x: 953, startPoint y: 48, endPoint x: 844, endPoint y: 46, distance: 109.4
click at [844, 46] on div "Clear Filters Job summary column shows... Finances Chart Summary by Job Client …" at bounding box center [743, 52] width 536 height 26
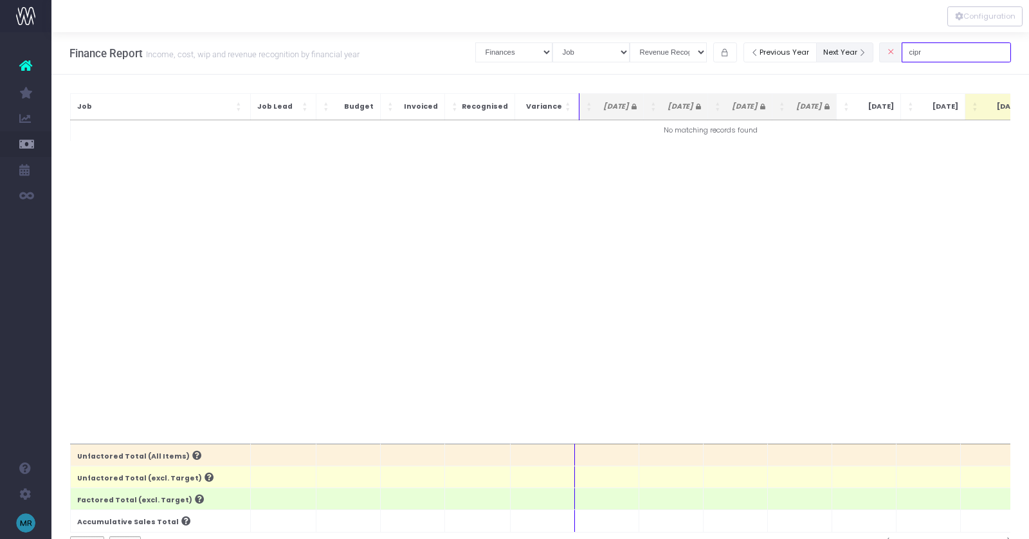
type input "cipr"
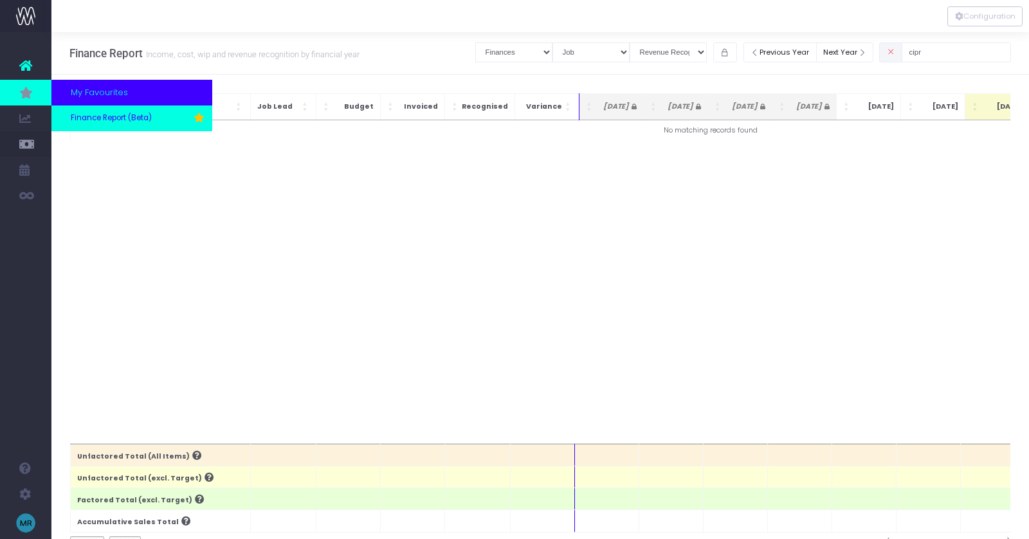
click at [86, 113] on span "Finance Report (Beta)" at bounding box center [111, 119] width 81 height 12
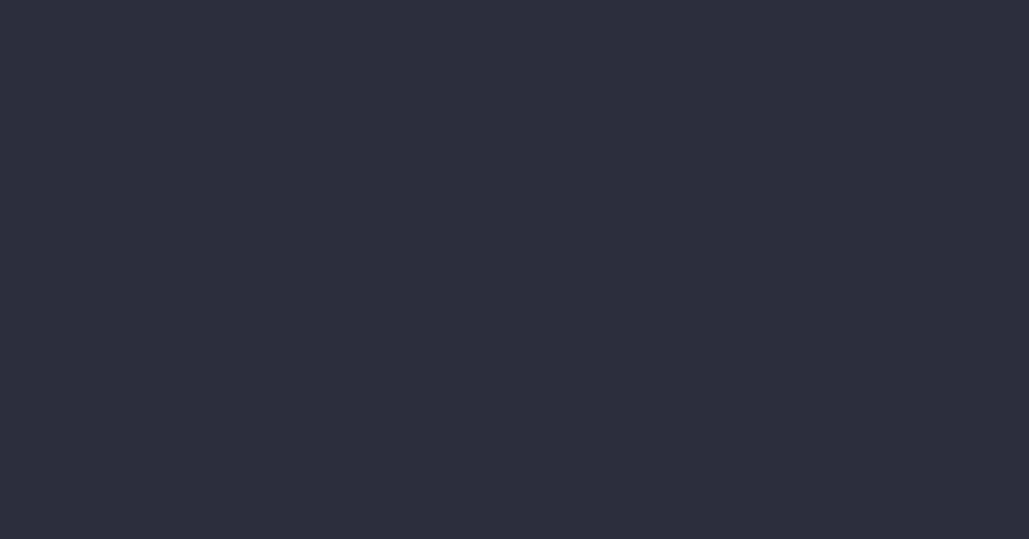
select select "finances"
select select "job"
select select "revrec"
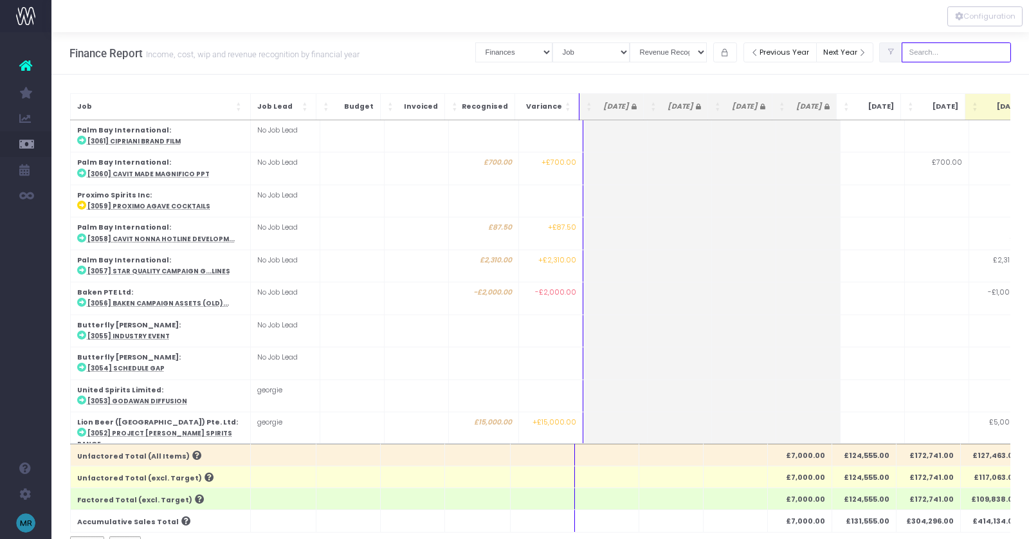
click at [951, 48] on input "text" at bounding box center [956, 52] width 109 height 20
paste input "Additional amendments"
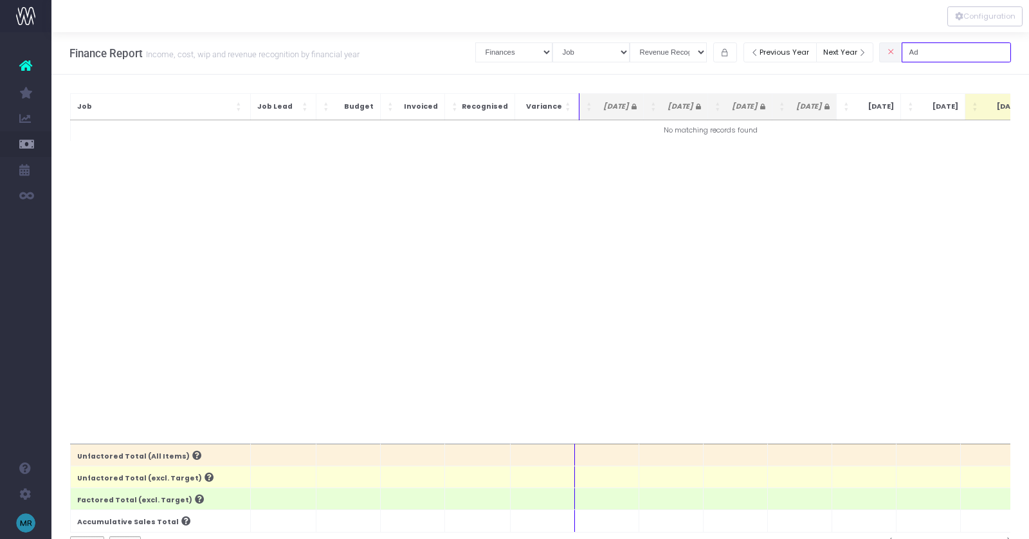
type input "A"
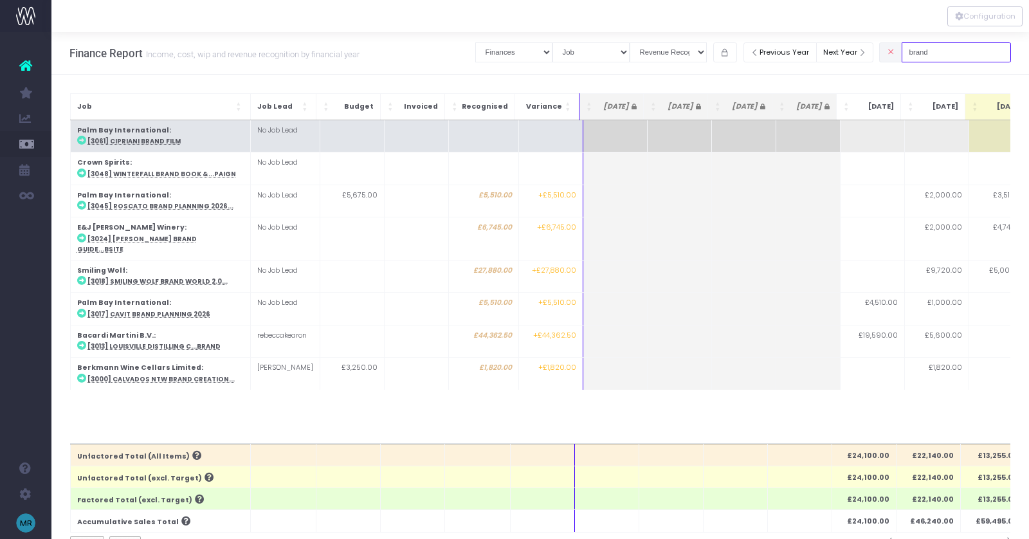
type input "brand"
click at [175, 131] on td "Palm Bay International : [3061] Cipriani Brand Film" at bounding box center [160, 136] width 180 height 32
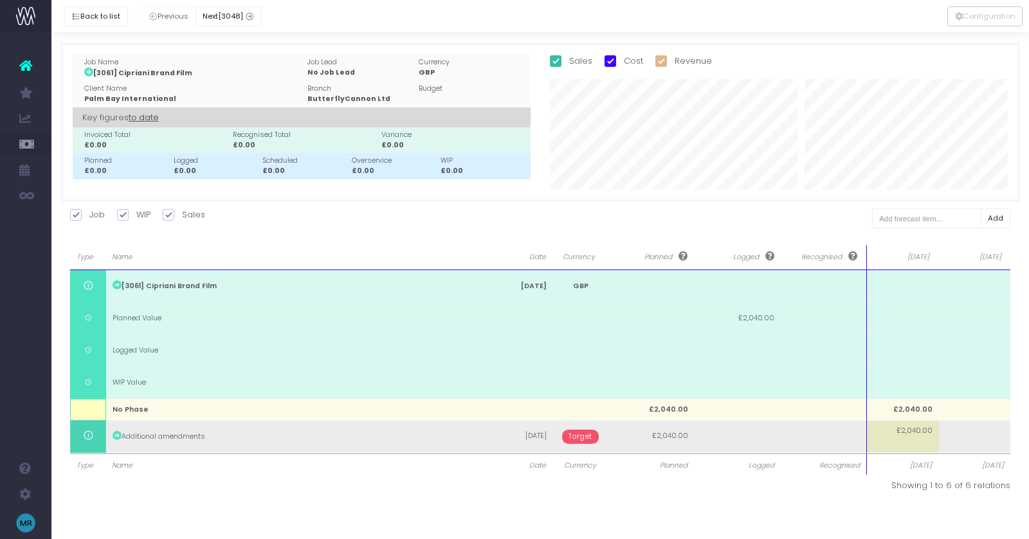
click at [585, 436] on span "Target" at bounding box center [580, 437] width 37 height 14
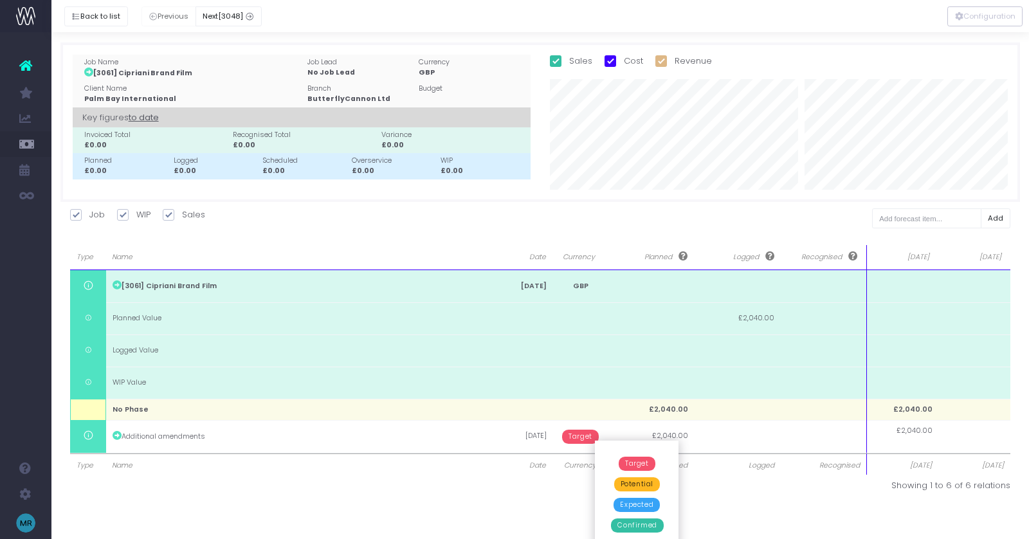
click at [625, 526] on span "Confirmed" at bounding box center [637, 525] width 52 height 14
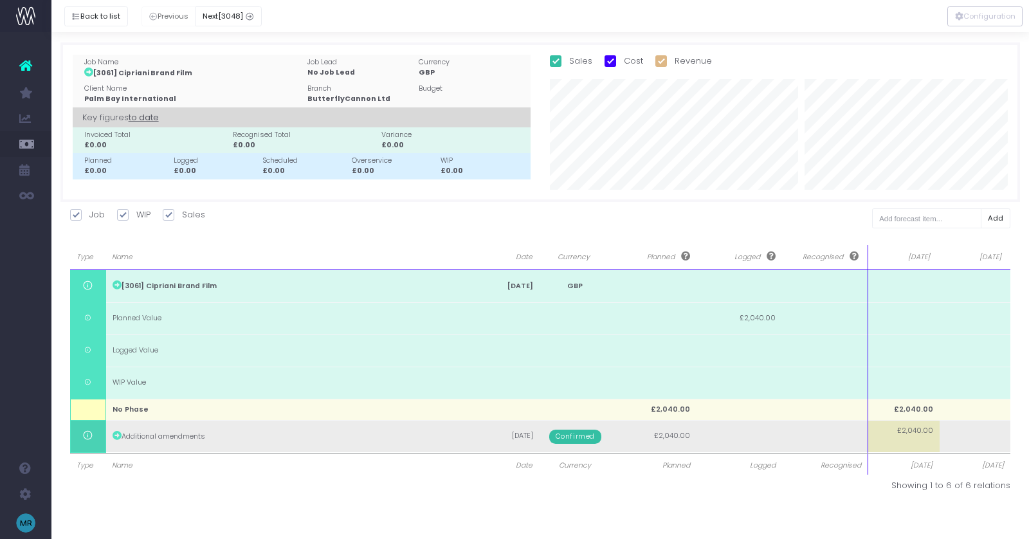
click at [906, 441] on td "£2,040.00" at bounding box center [903, 436] width 71 height 32
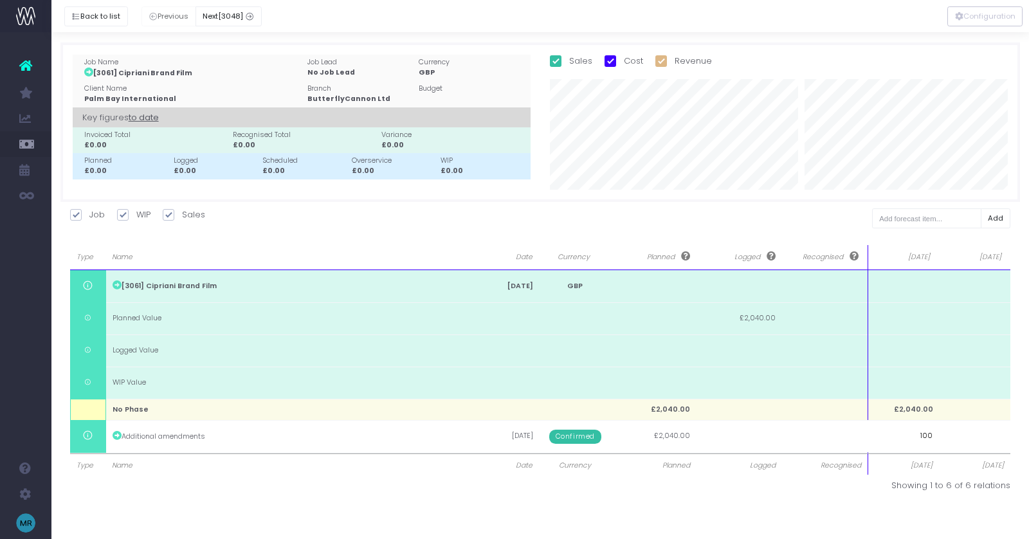
type input "1000"
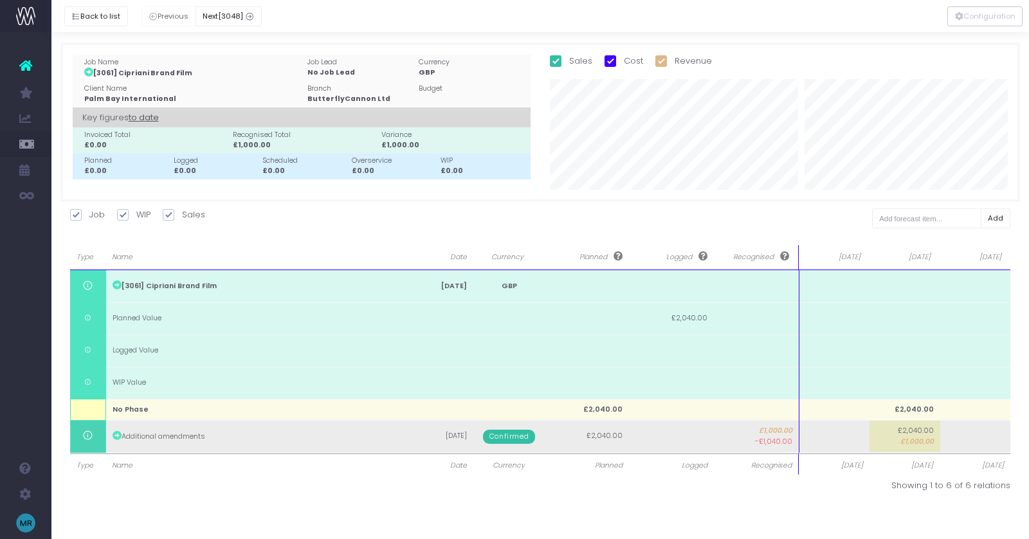
click at [871, 434] on td "£2,040.00 £1,000.00" at bounding box center [905, 436] width 71 height 32
click at [853, 437] on td at bounding box center [834, 436] width 71 height 32
type input "1000"
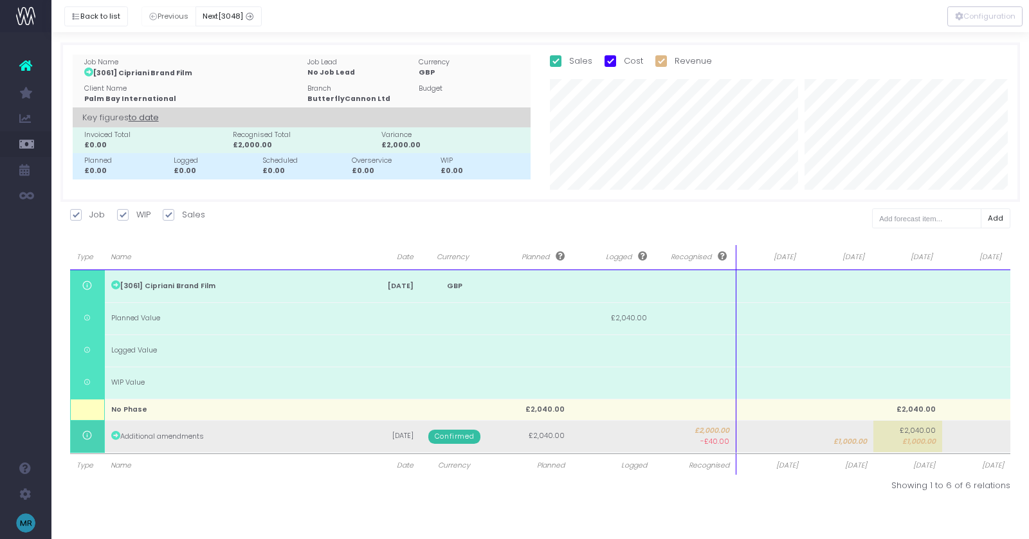
click at [901, 441] on td "£2,040.00 £1,000.00" at bounding box center [907, 436] width 69 height 32
type input "1000"
click at [785, 435] on td at bounding box center [770, 436] width 69 height 32
type input "1040"
click at [840, 439] on body "Oh my... this is bad. [PERSON_NAME] wasn't able to load this page. Please conta…" at bounding box center [514, 269] width 1029 height 539
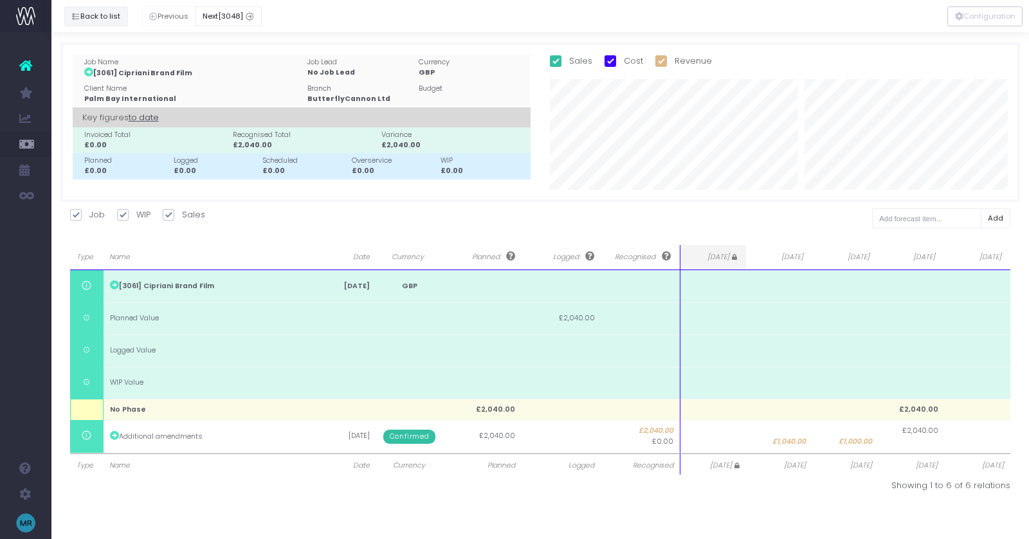
click at [98, 15] on button "Back to list" at bounding box center [96, 16] width 64 height 20
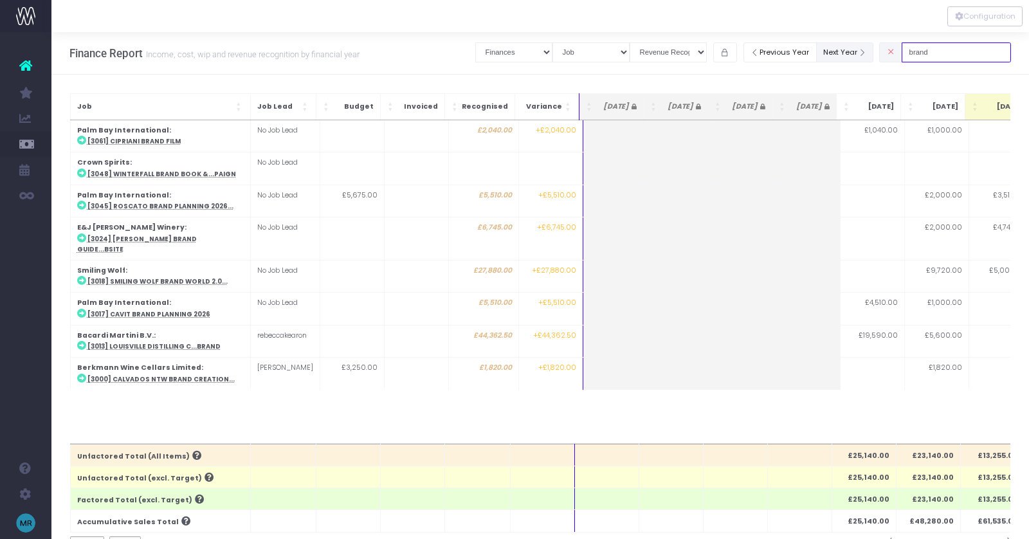
drag, startPoint x: 953, startPoint y: 55, endPoint x: 891, endPoint y: 55, distance: 61.1
click at [891, 55] on div "Clear Filters Job summary column shows... Finances Chart Summary by Job Client …" at bounding box center [743, 52] width 536 height 26
type input "ppt"
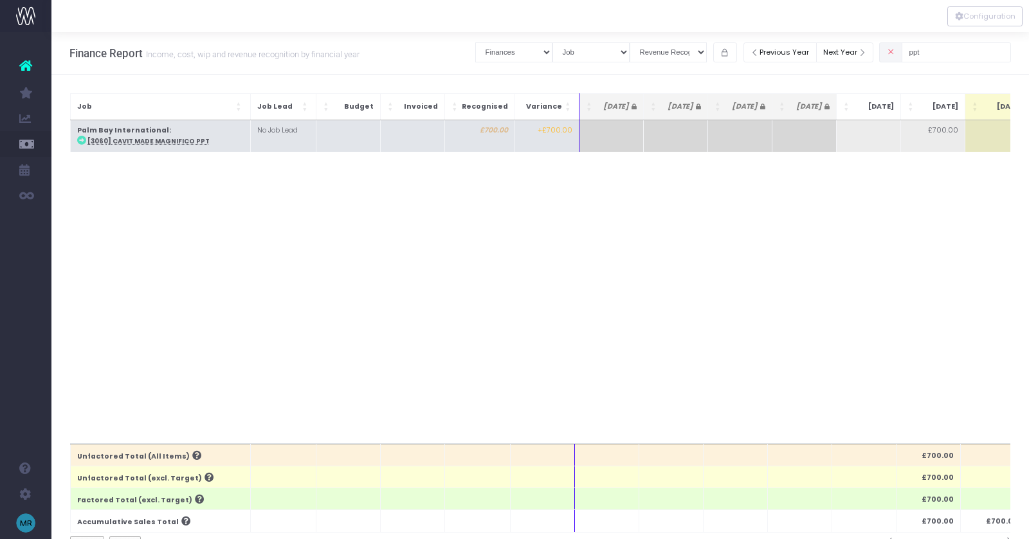
click at [132, 140] on abbr "[3060] Cavit Made Magnifico PPT" at bounding box center [148, 141] width 122 height 8
